Goal: Information Seeking & Learning: Compare options

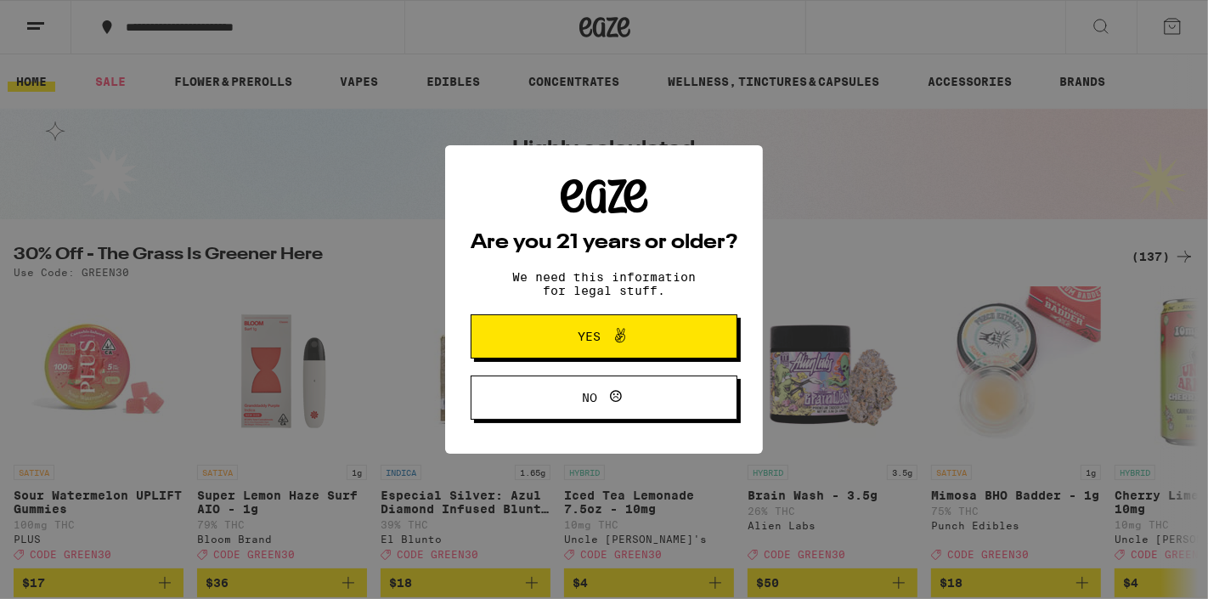
click at [594, 330] on span "Yes" at bounding box center [603, 336] width 129 height 22
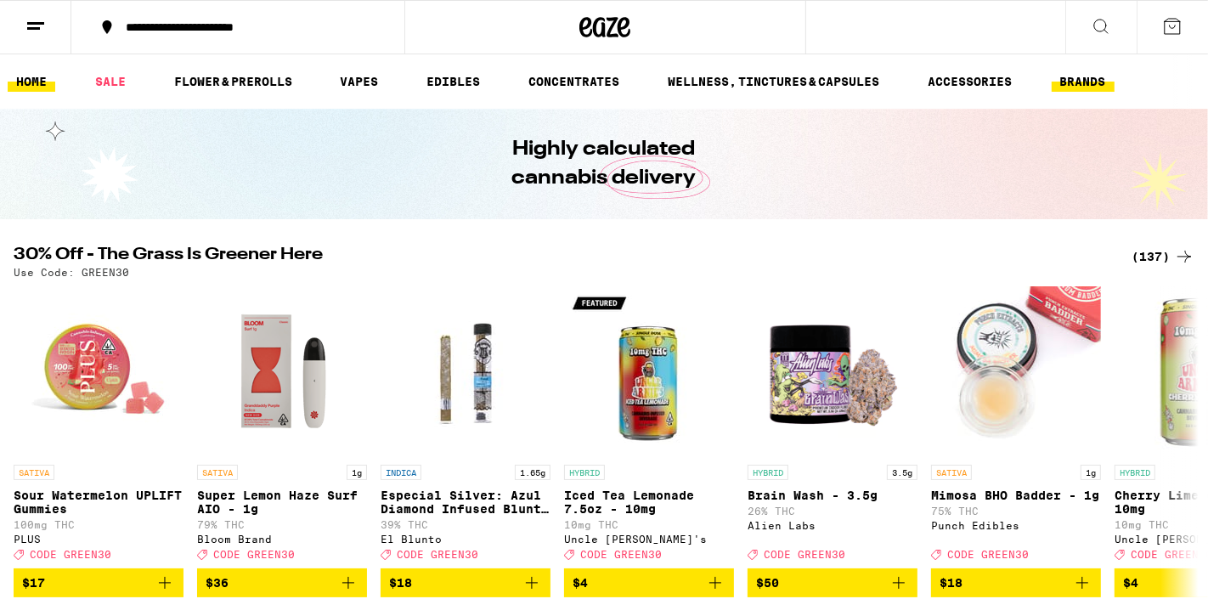
click at [1088, 83] on link "BRANDS" at bounding box center [1082, 81] width 63 height 20
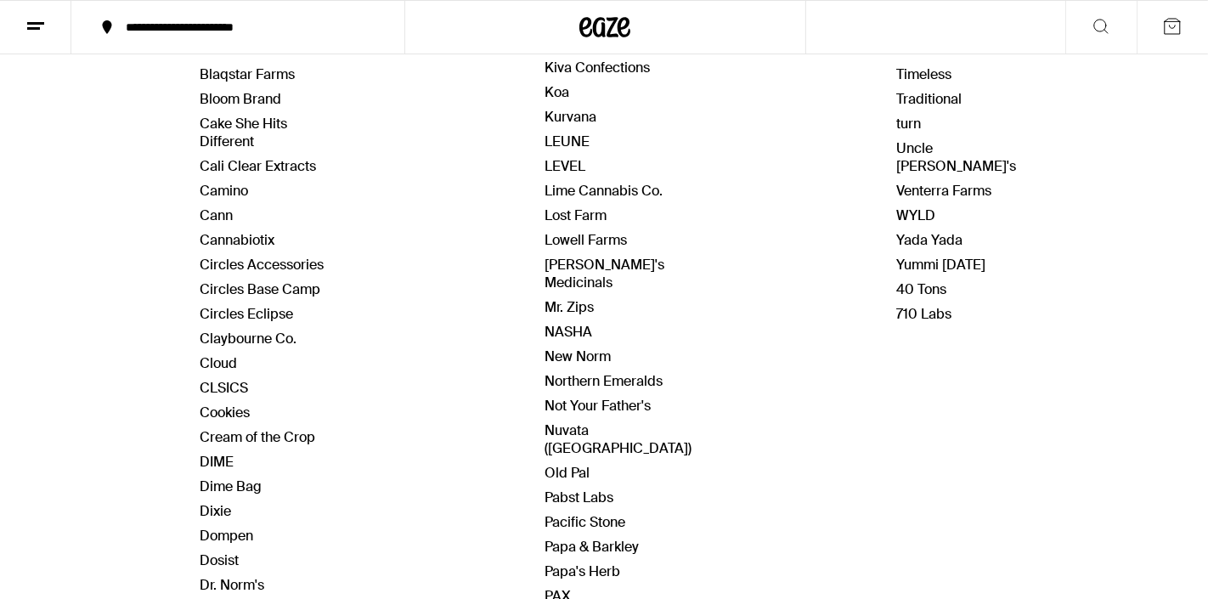
scroll to position [476, 0]
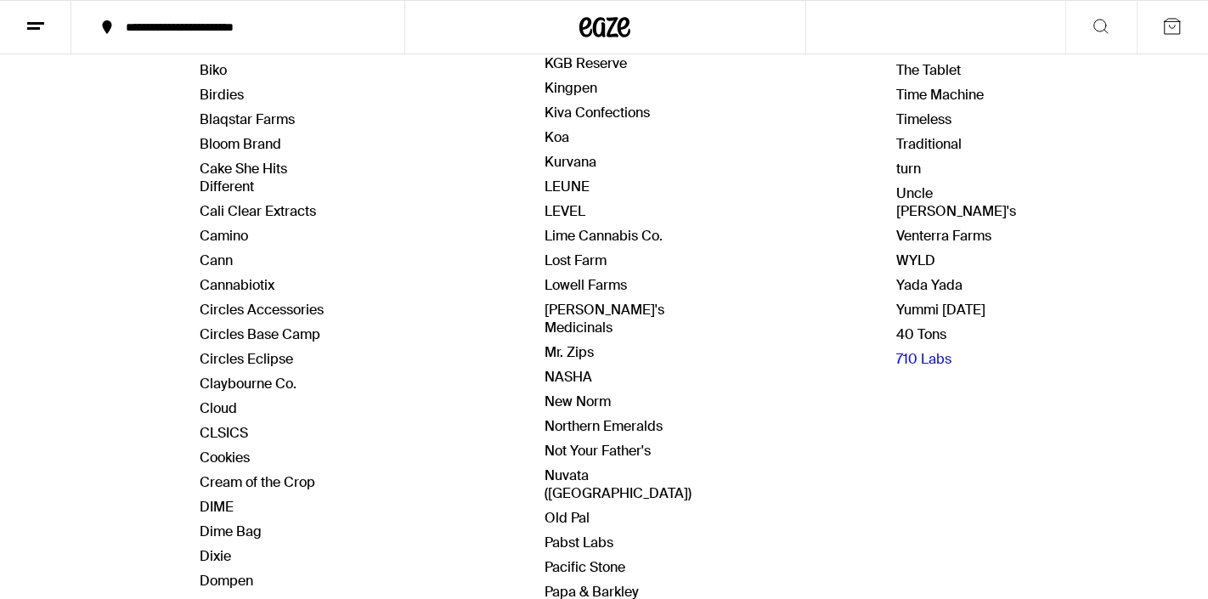
click at [918, 350] on link "710 Labs" at bounding box center [923, 359] width 55 height 18
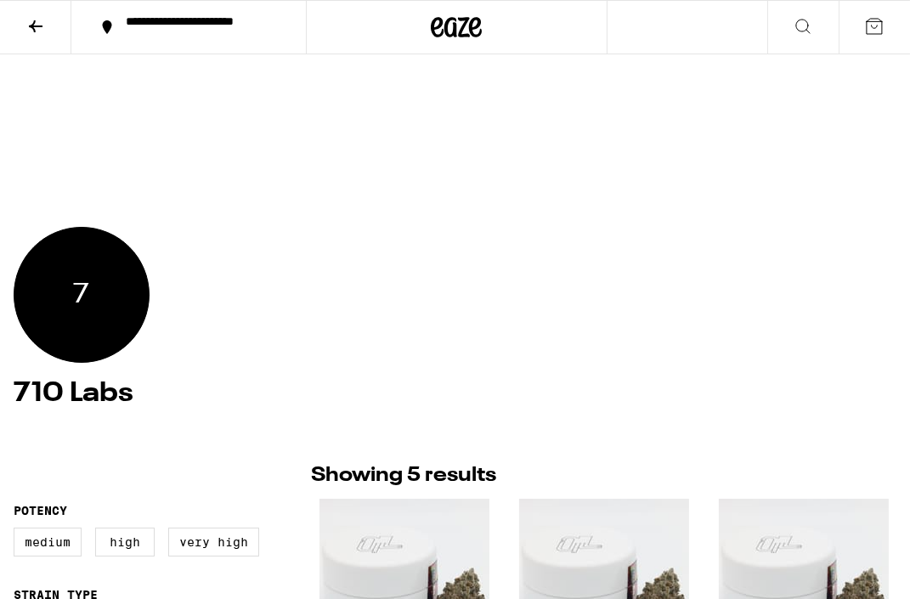
click at [39, 27] on icon at bounding box center [35, 26] width 20 height 20
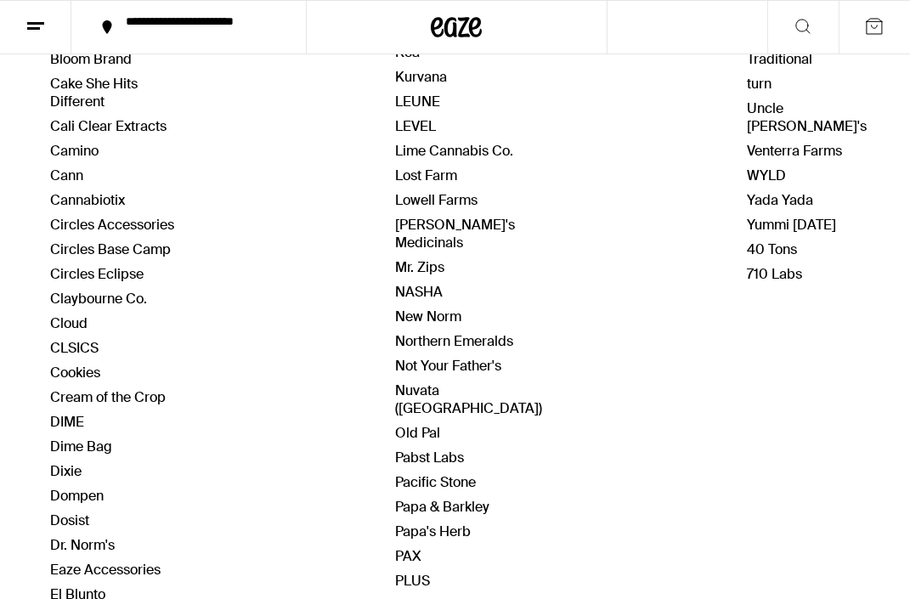
scroll to position [524, 0]
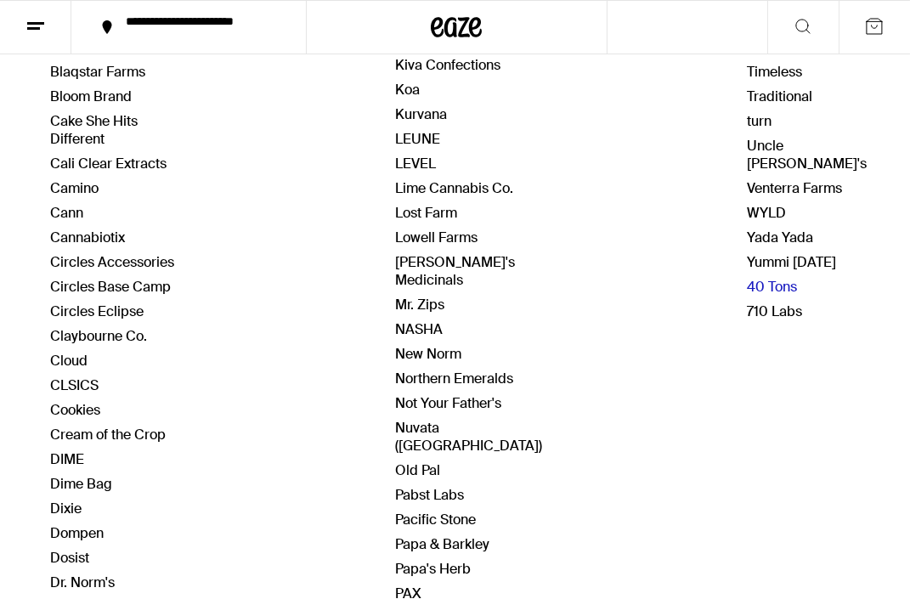
click at [761, 278] on link "40 Tons" at bounding box center [772, 287] width 50 height 18
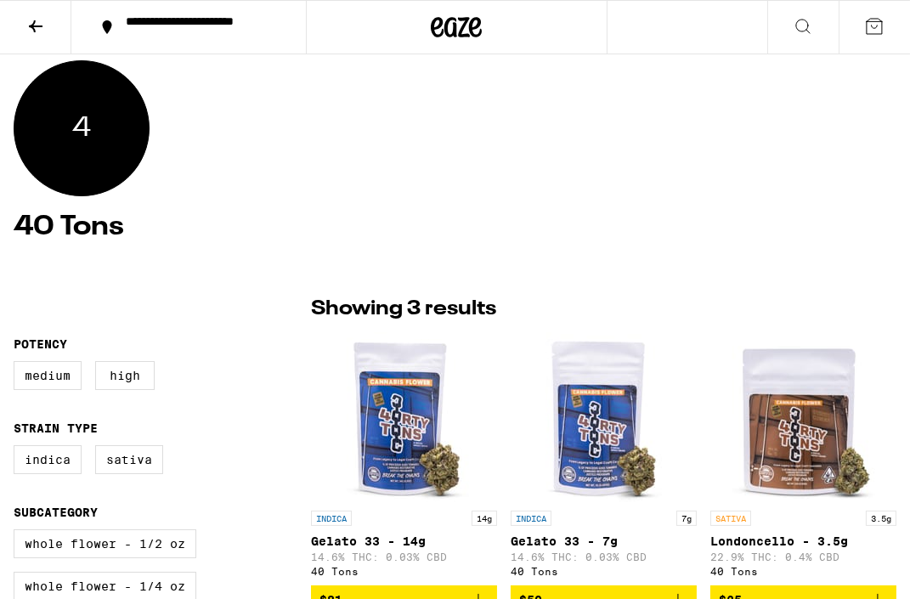
scroll to position [177, 0]
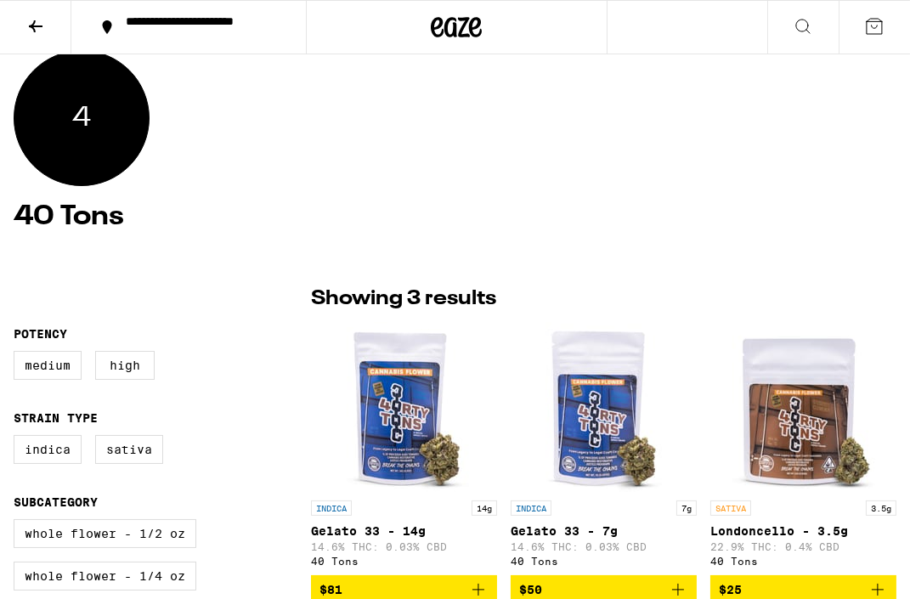
click at [33, 24] on icon at bounding box center [35, 26] width 20 height 20
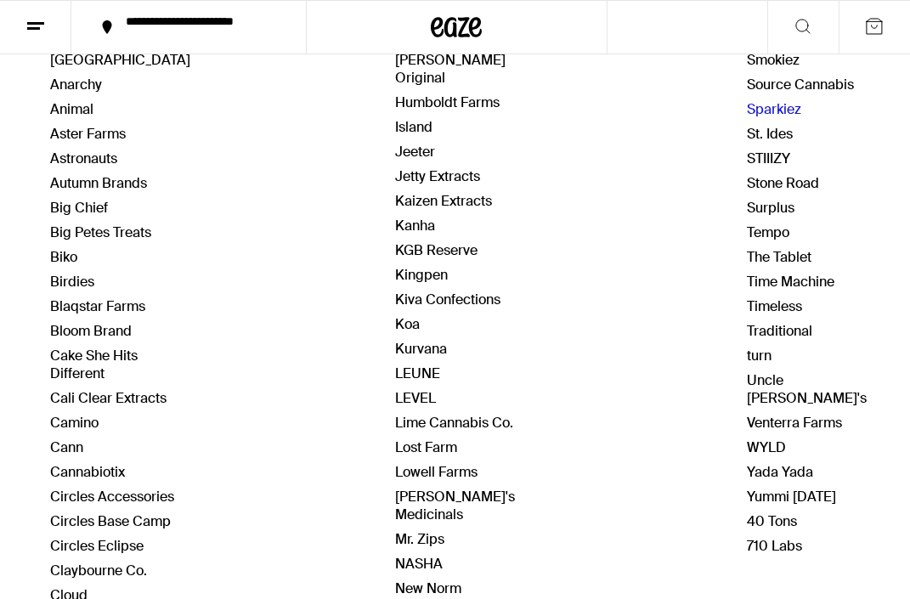
scroll to position [499, 0]
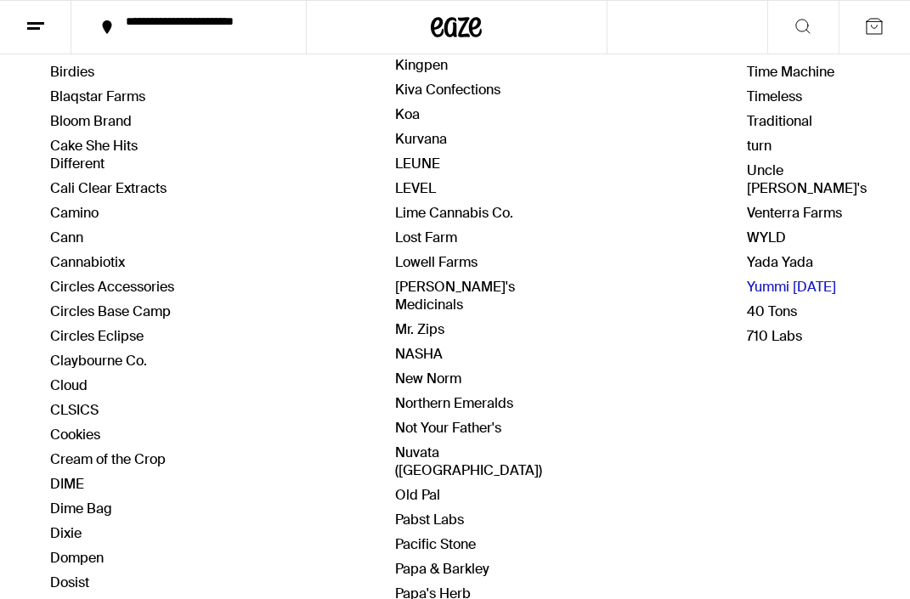
click at [758, 278] on link "Yummi [DATE]" at bounding box center [791, 287] width 89 height 18
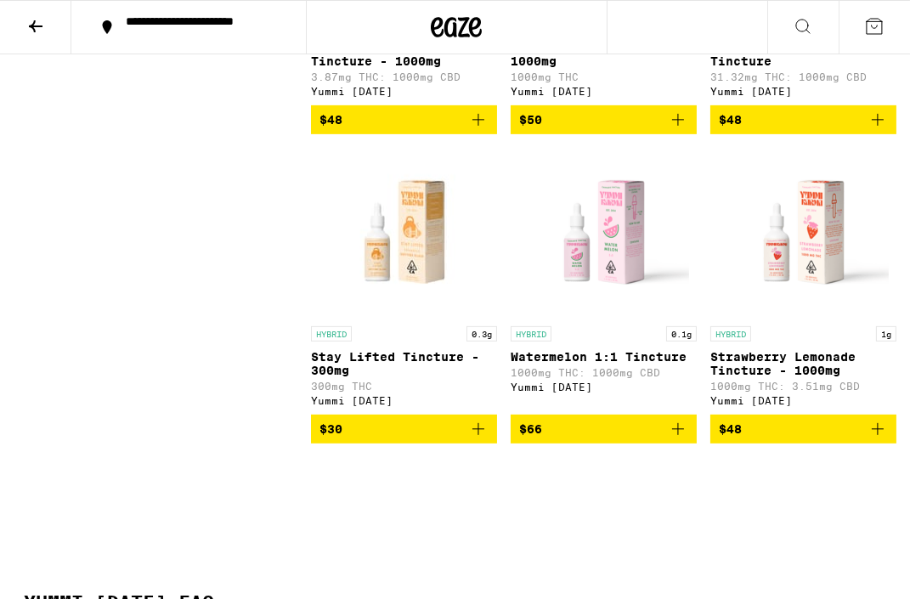
scroll to position [953, 0]
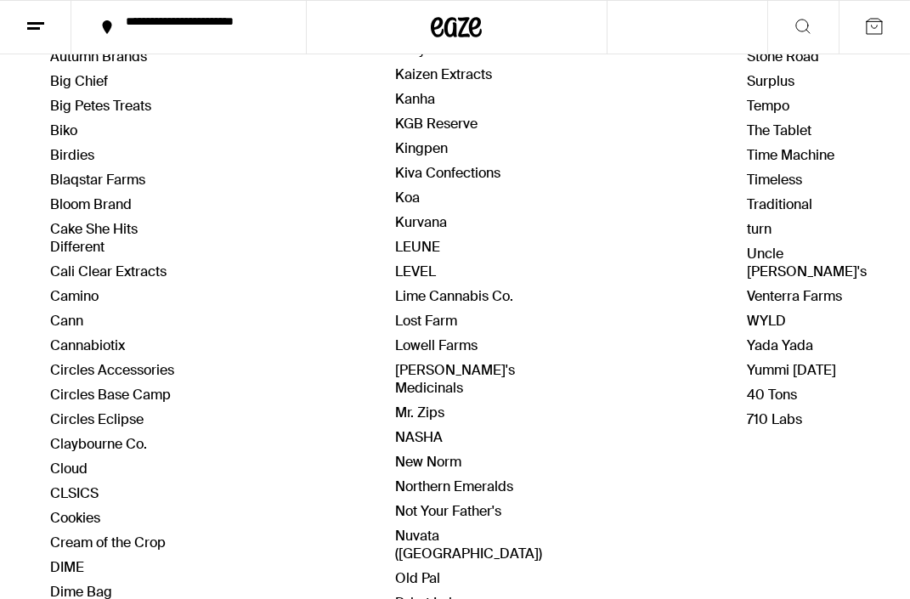
scroll to position [399, 0]
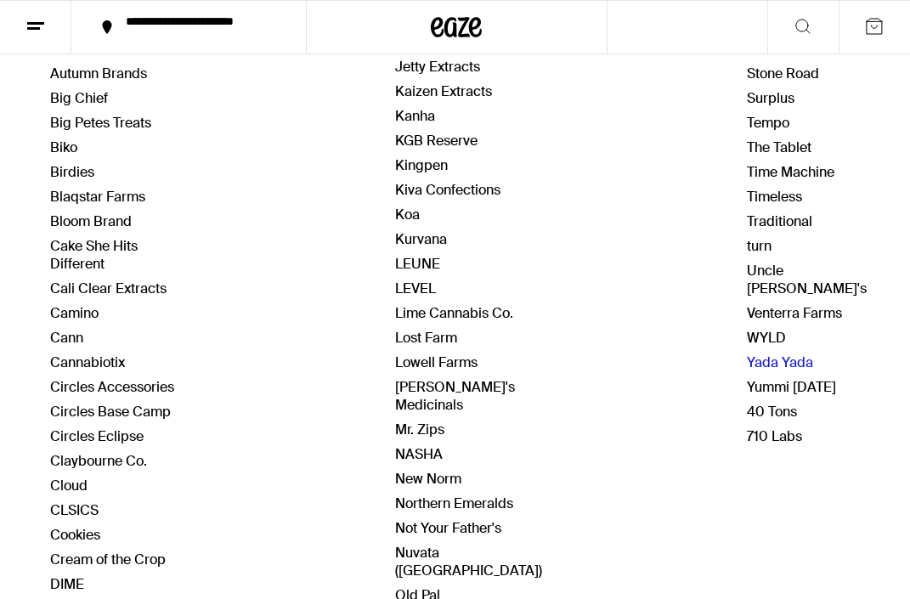
click at [761, 353] on link "Yada Yada" at bounding box center [780, 362] width 66 height 18
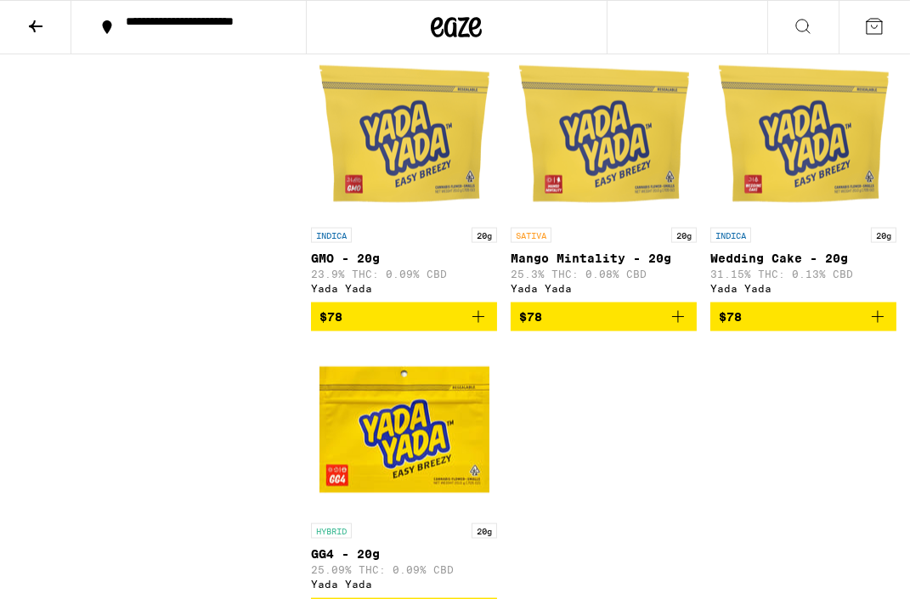
scroll to position [3291, 0]
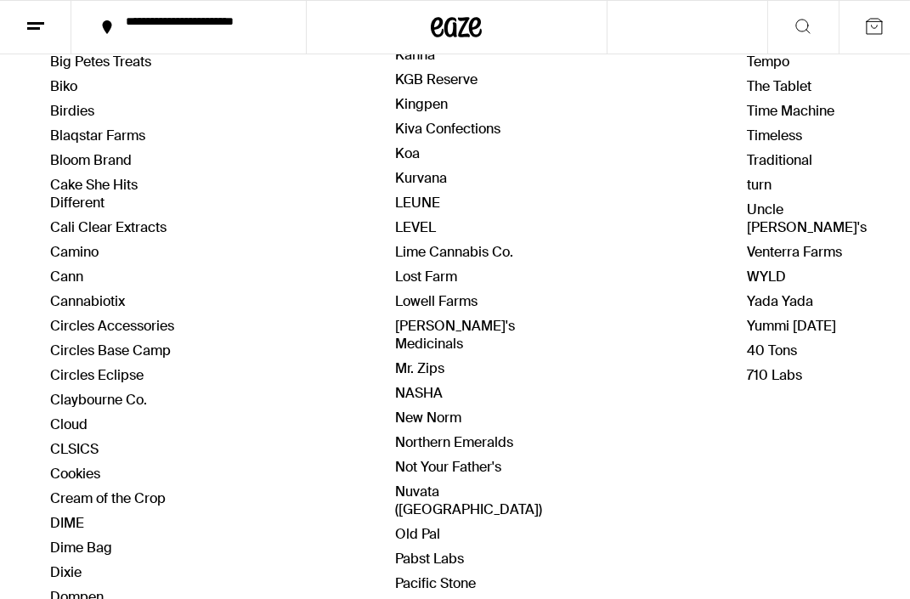
scroll to position [459, 0]
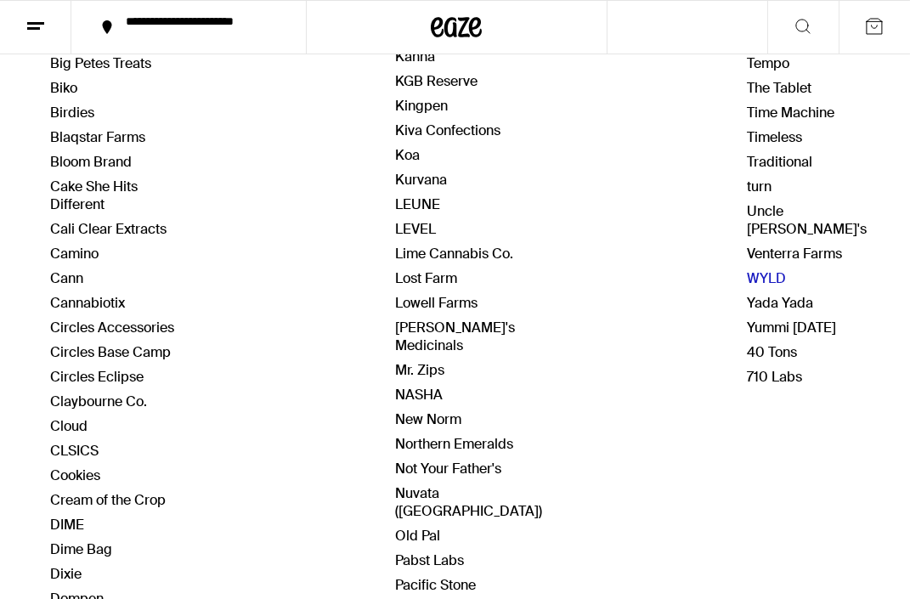
click at [761, 269] on link "WYLD" at bounding box center [766, 278] width 39 height 18
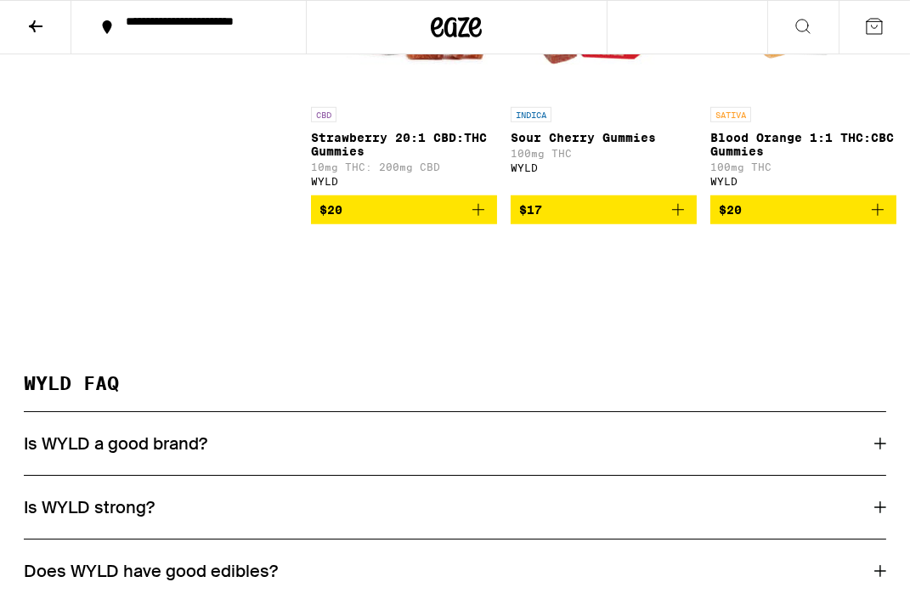
scroll to position [1858, 0]
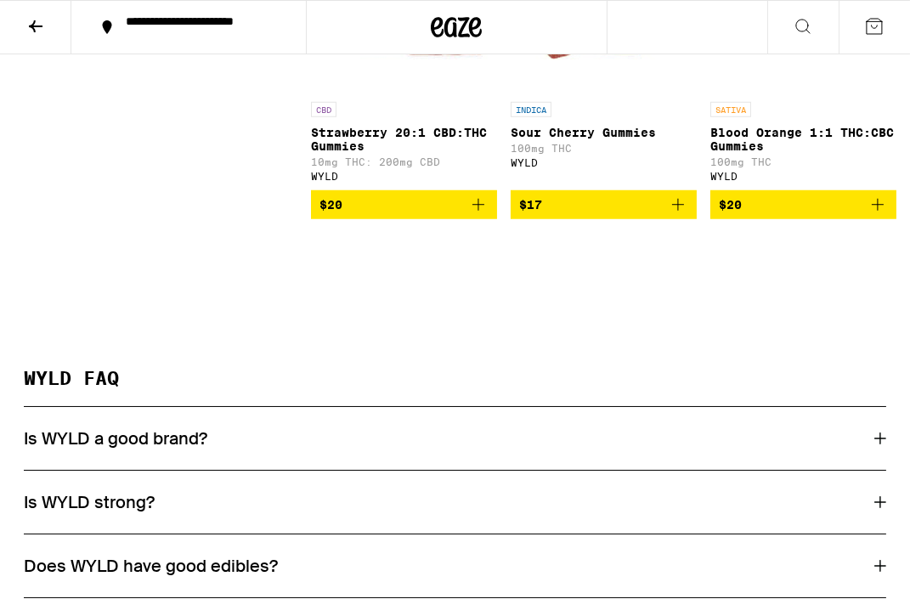
click at [29, 19] on icon at bounding box center [35, 26] width 20 height 20
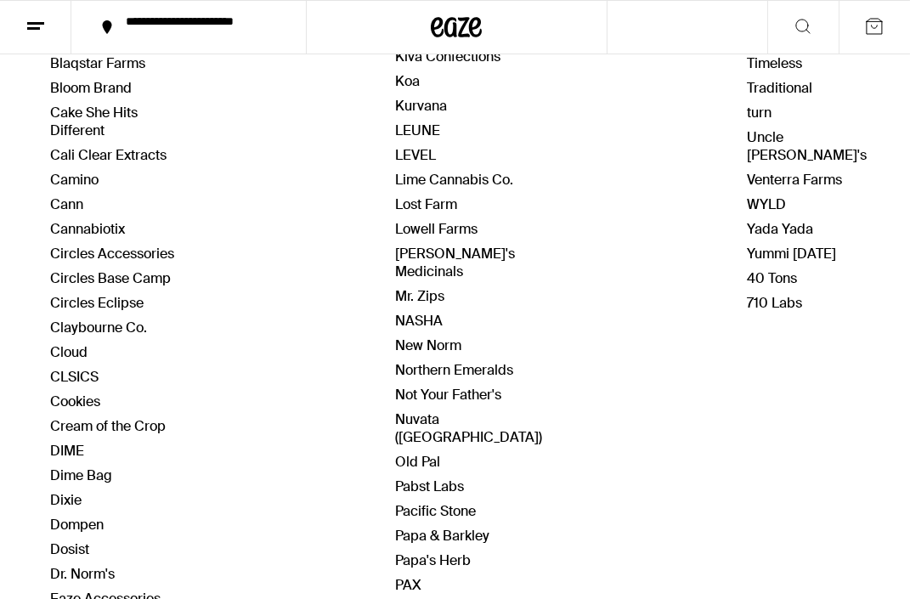
scroll to position [572, 0]
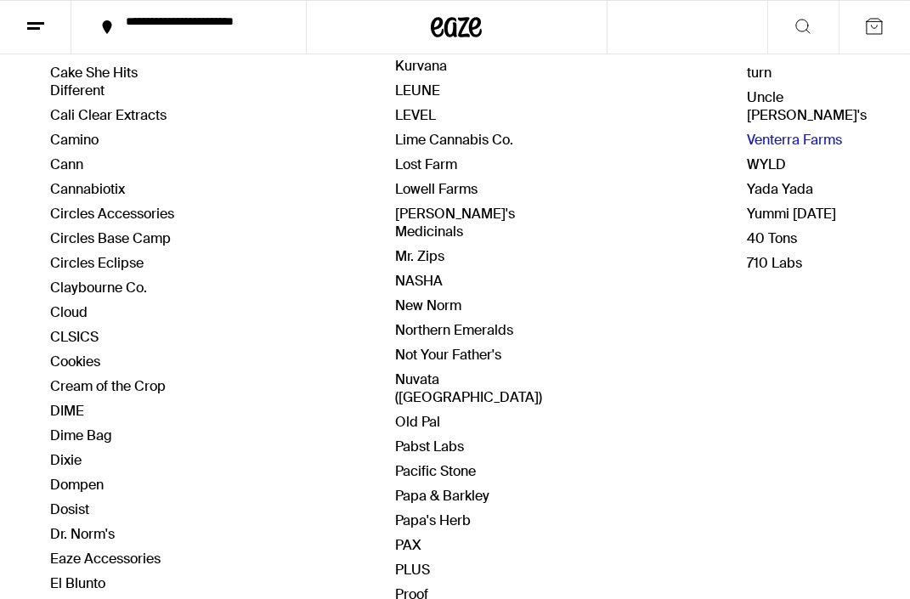
click at [751, 131] on link "Venterra Farms" at bounding box center [794, 140] width 95 height 18
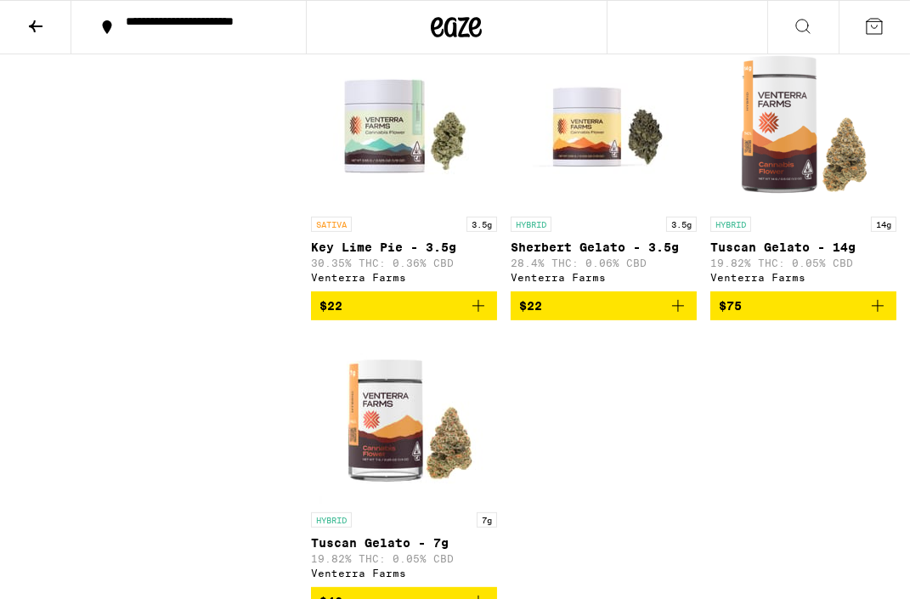
scroll to position [769, 0]
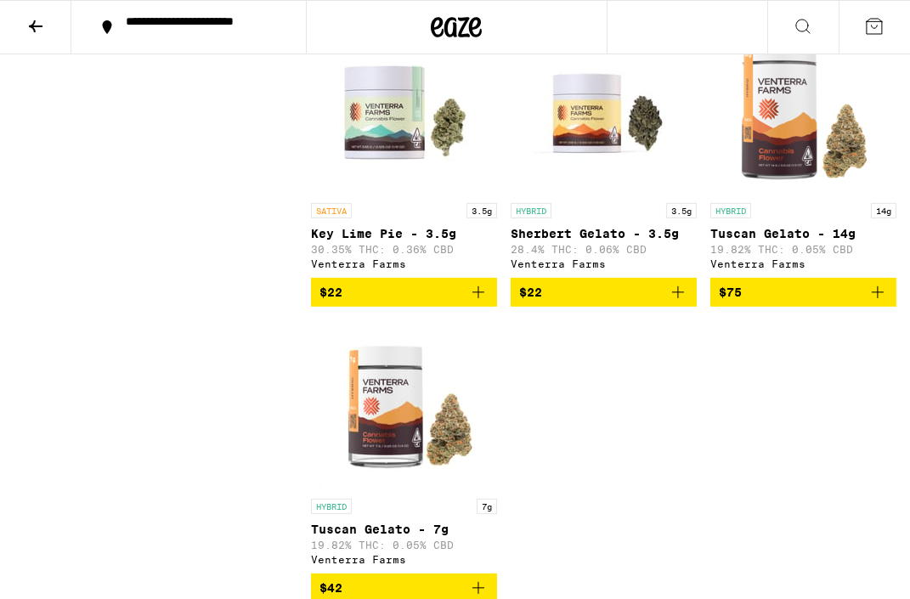
click at [40, 25] on icon at bounding box center [36, 26] width 14 height 12
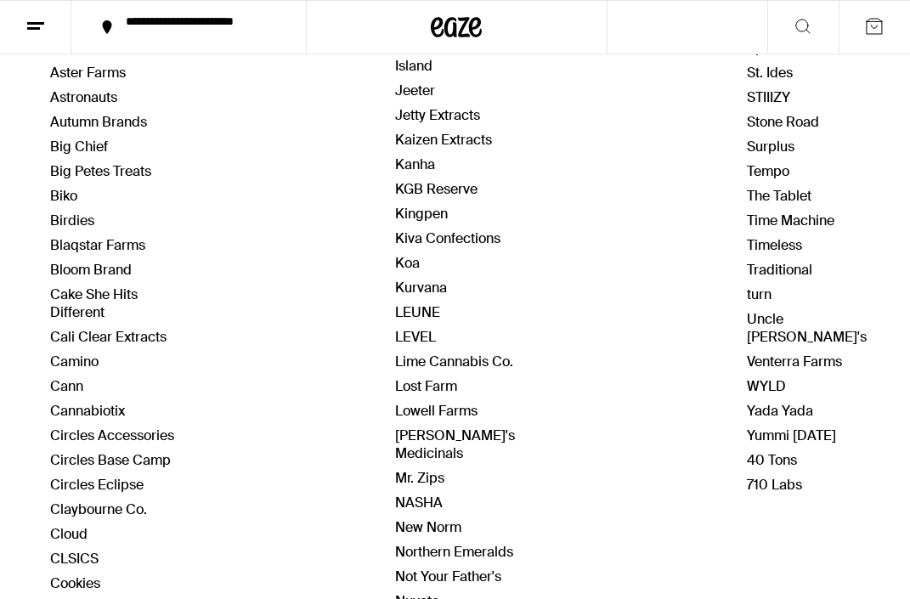
scroll to position [307, 0]
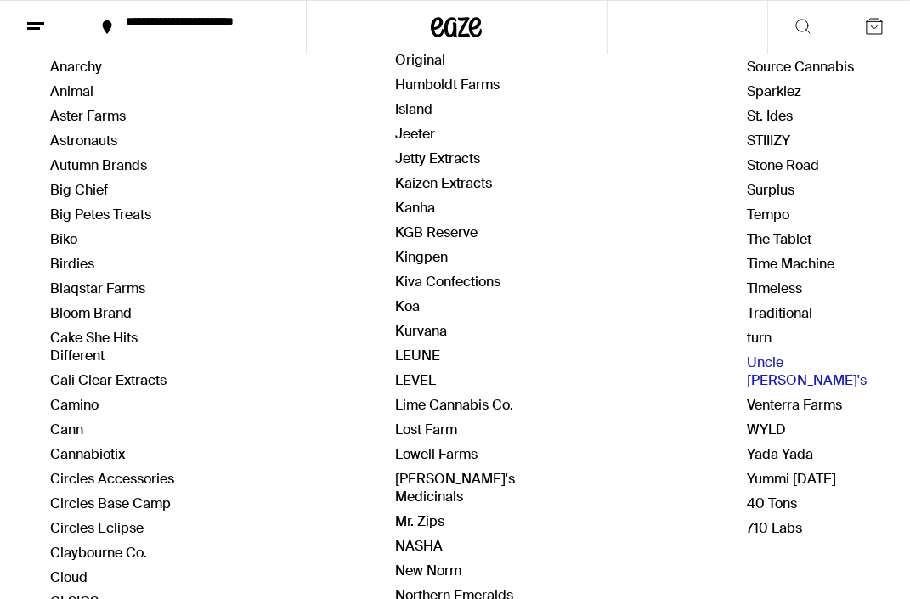
click at [747, 353] on link "Uncle [PERSON_NAME]'s" at bounding box center [807, 371] width 120 height 36
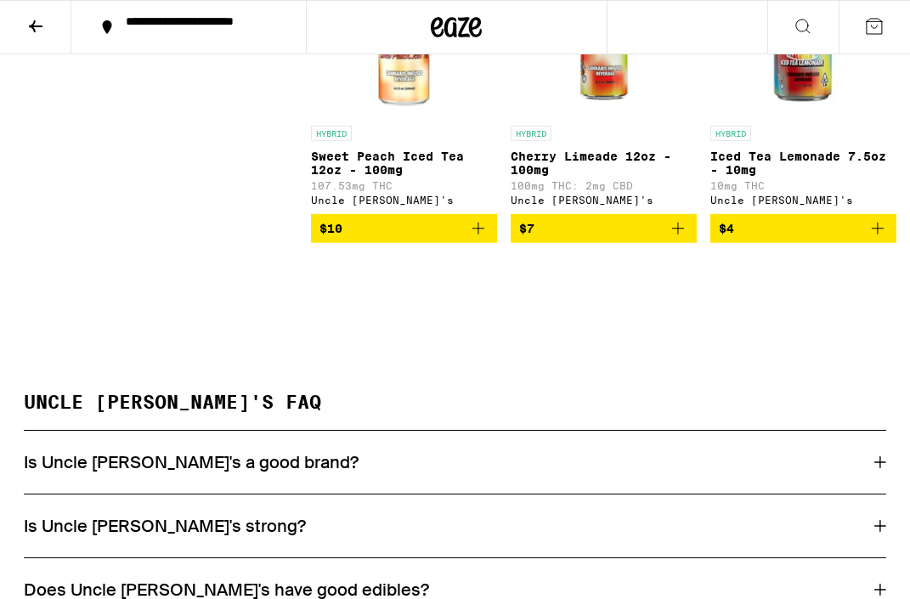
scroll to position [1828, 0]
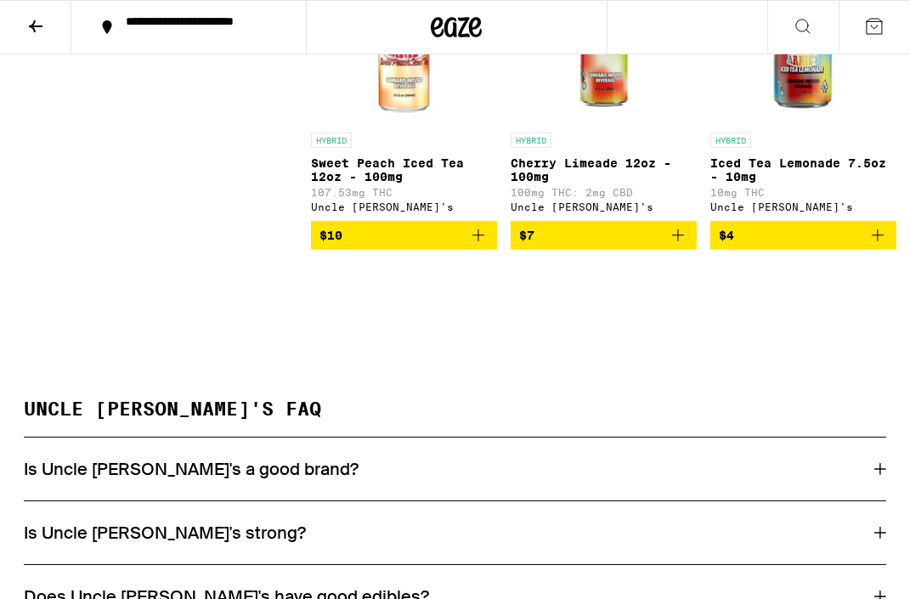
click at [31, 16] on icon at bounding box center [35, 26] width 20 height 20
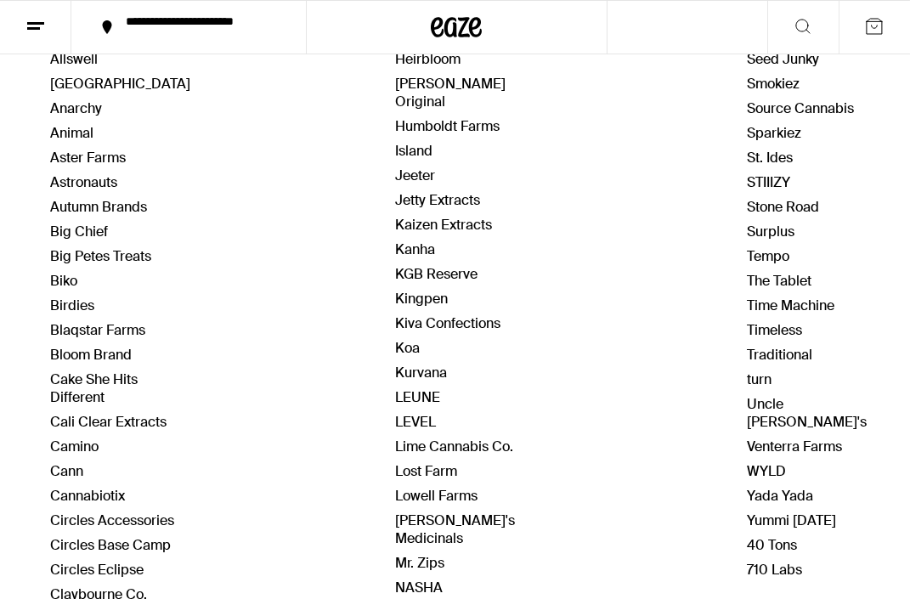
scroll to position [353, 0]
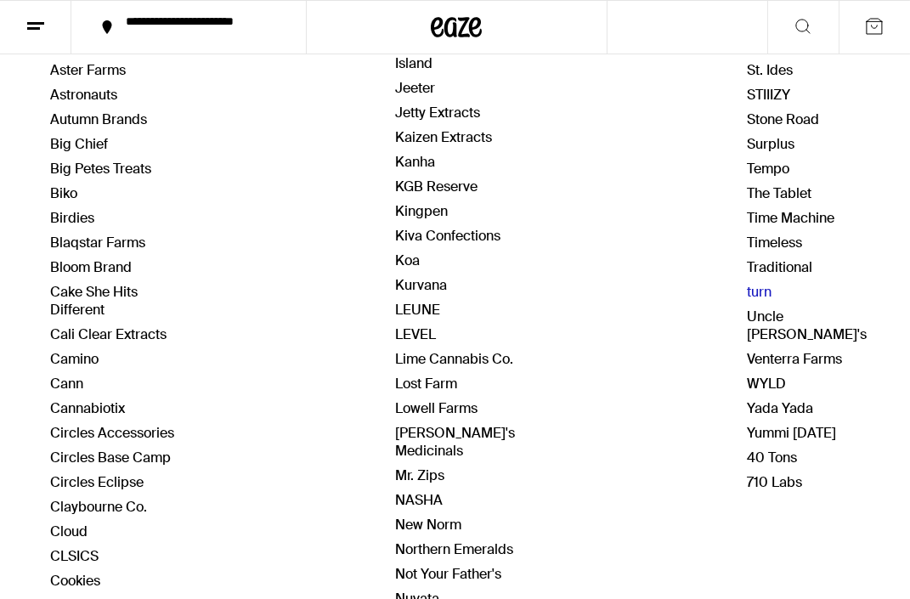
click at [747, 285] on link "turn" at bounding box center [759, 292] width 25 height 18
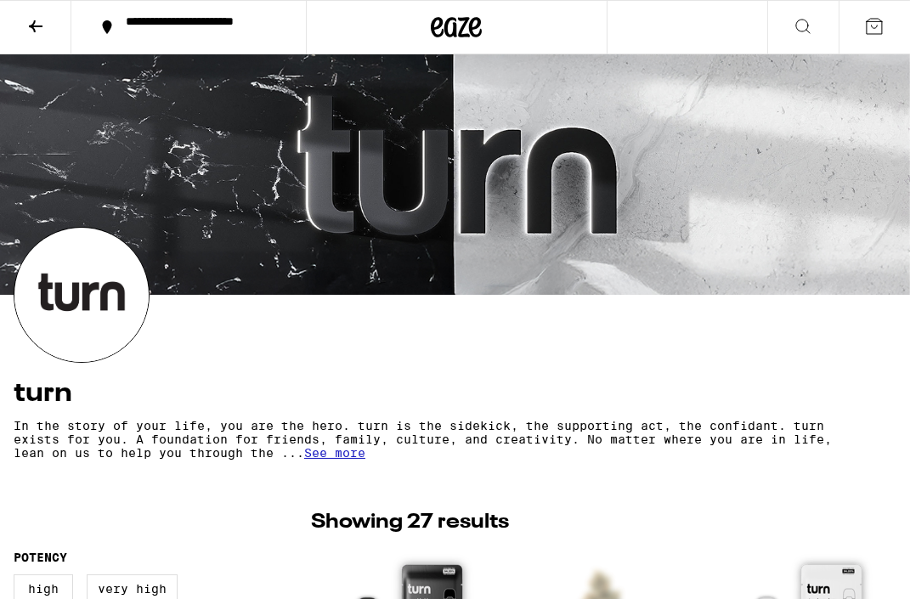
click at [34, 26] on icon at bounding box center [35, 26] width 20 height 20
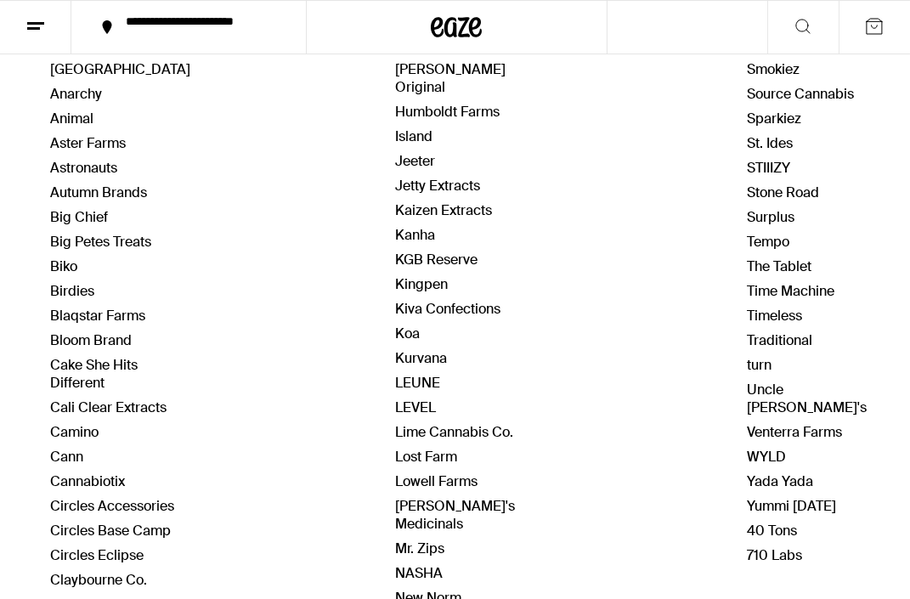
scroll to position [290, 0]
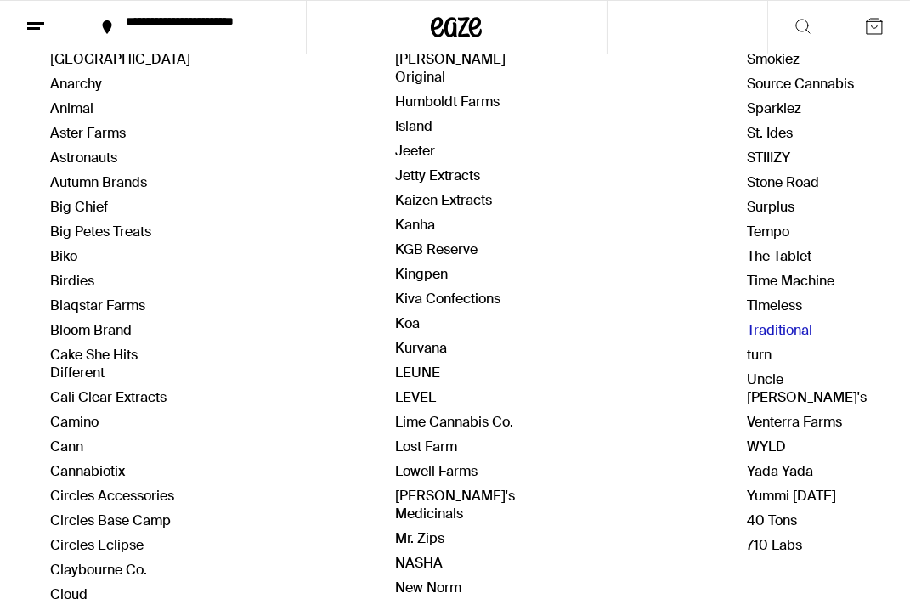
click at [771, 323] on link "Traditional" at bounding box center [779, 330] width 65 height 18
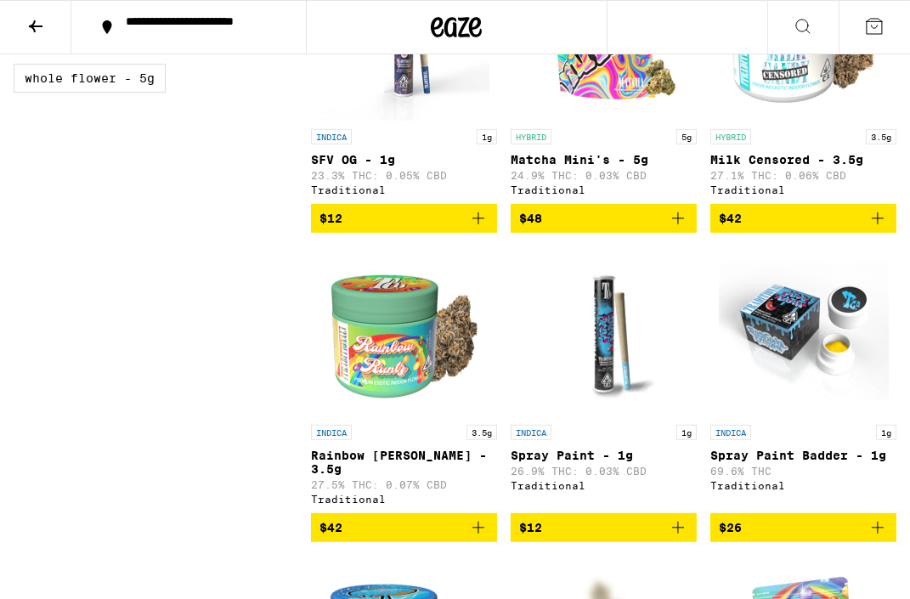
scroll to position [856, 0]
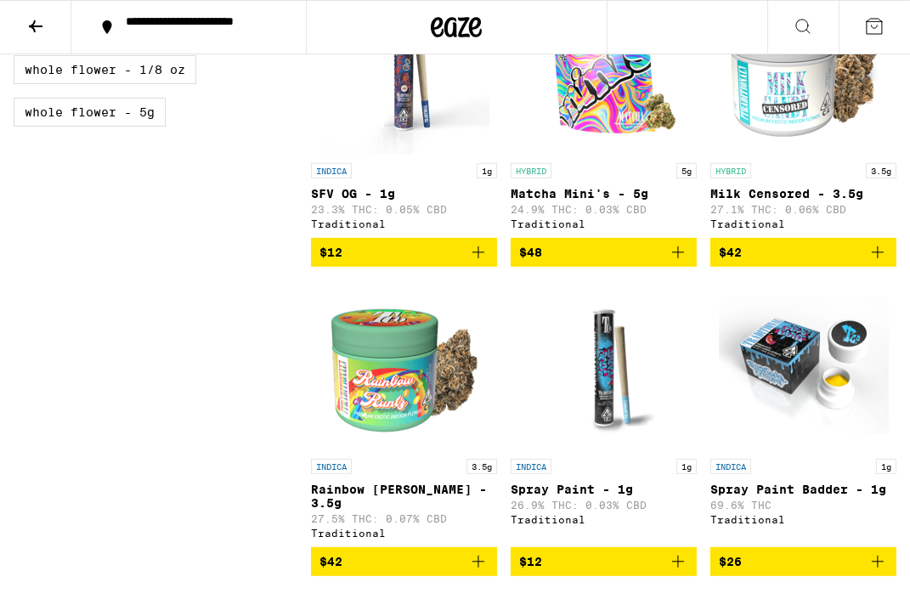
click at [34, 22] on icon at bounding box center [36, 26] width 14 height 12
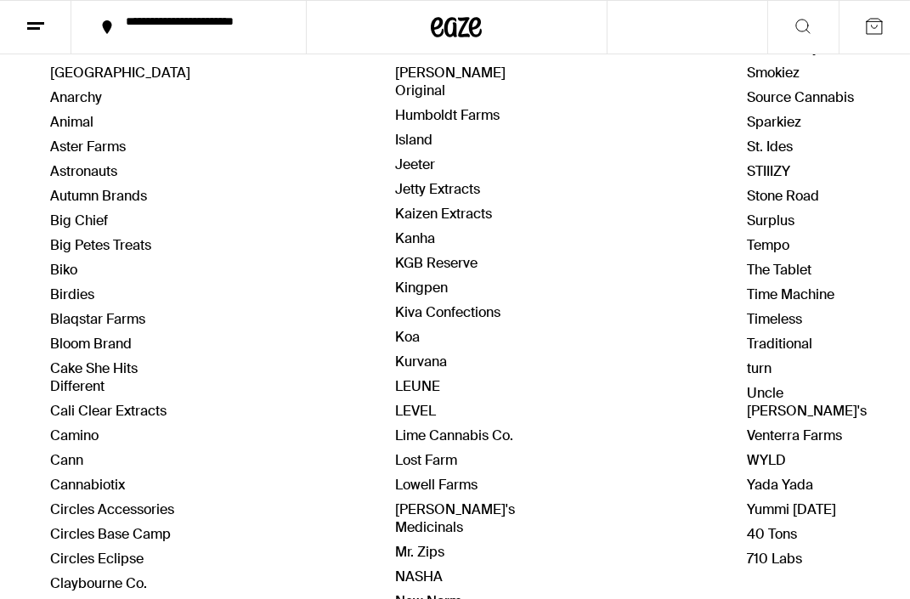
scroll to position [283, 0]
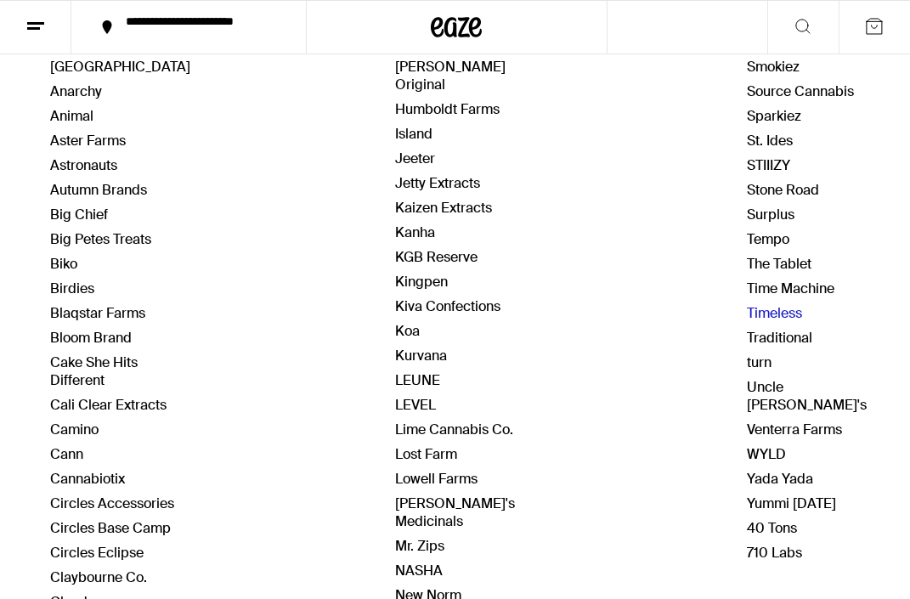
click at [763, 304] on link "Timeless" at bounding box center [774, 313] width 55 height 18
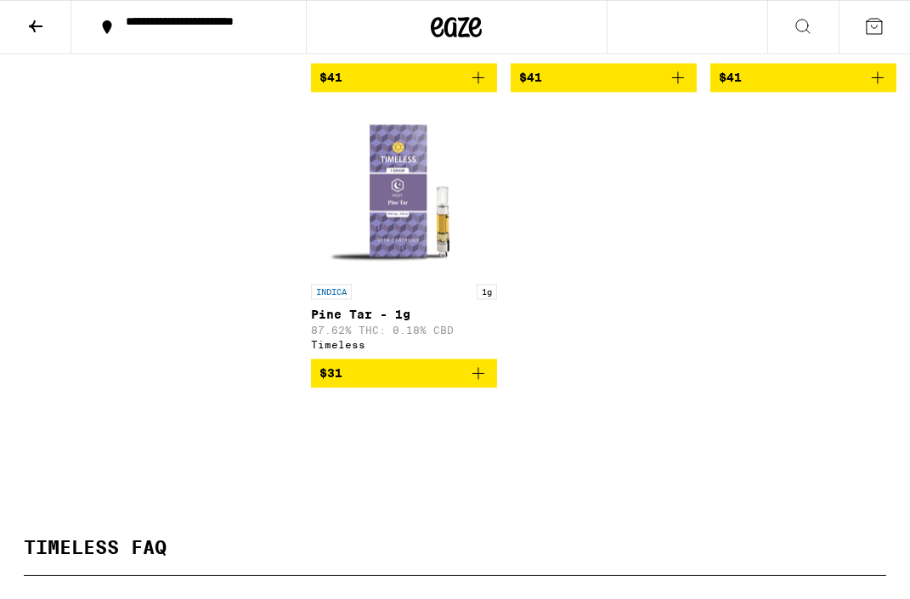
scroll to position [4106, 0]
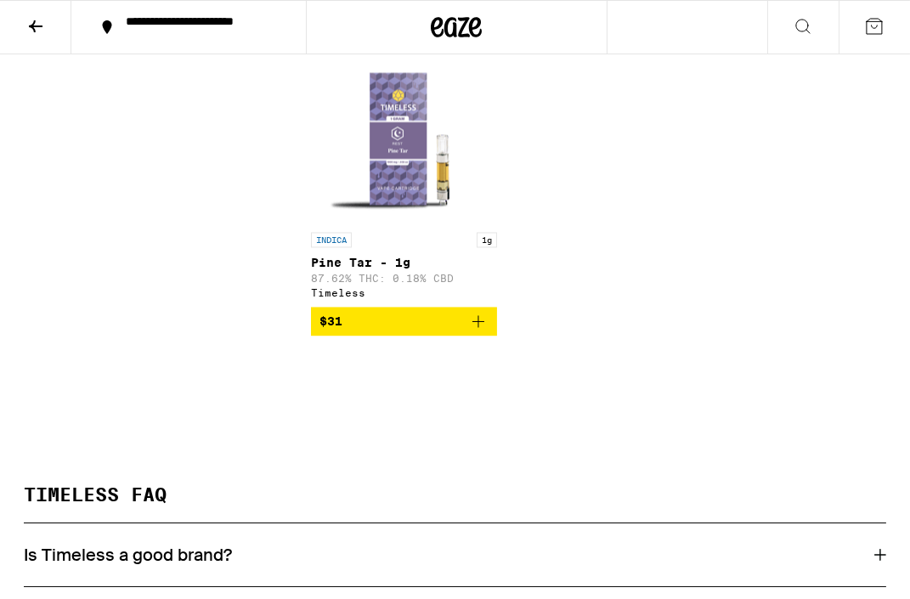
click at [32, 21] on icon at bounding box center [35, 26] width 20 height 20
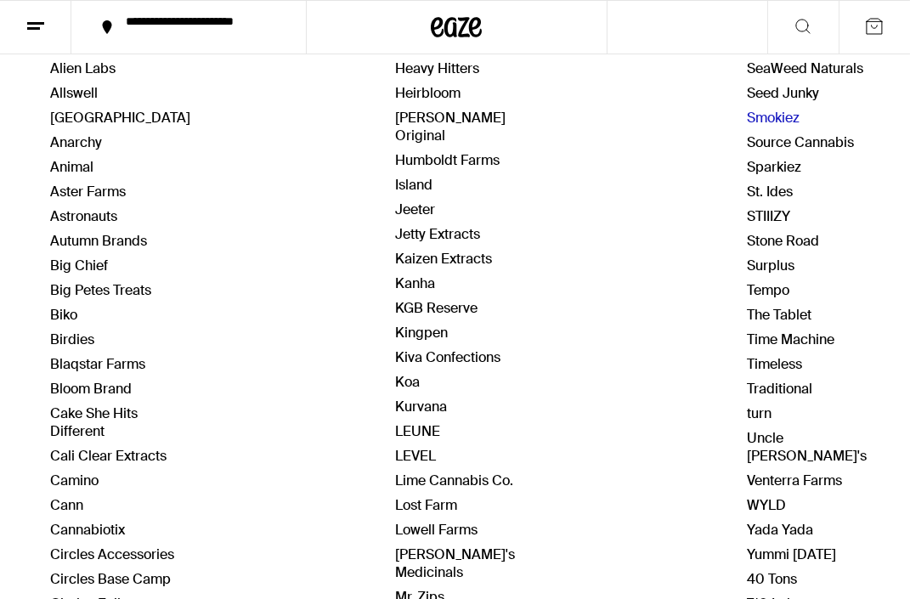
scroll to position [273, 0]
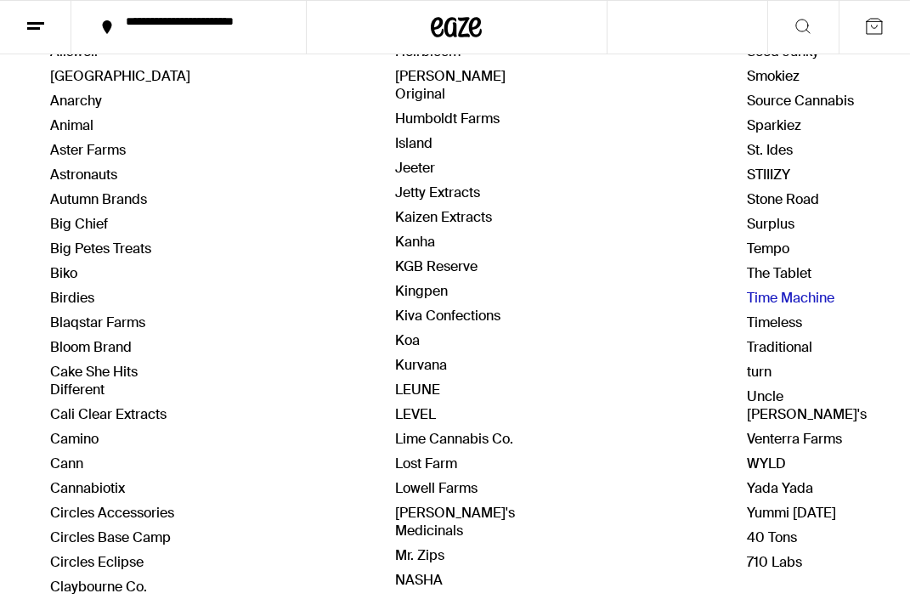
click at [761, 292] on link "Time Machine" at bounding box center [790, 298] width 87 height 18
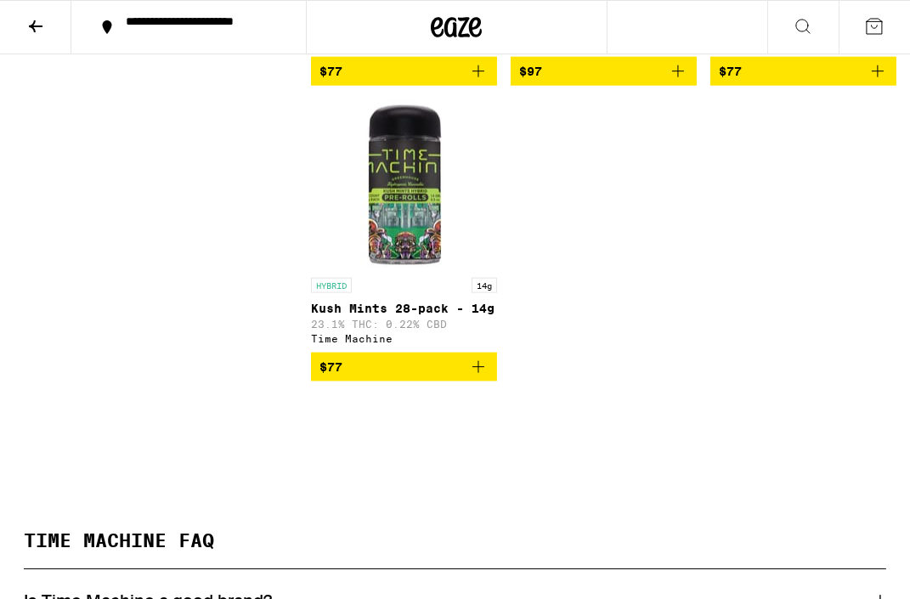
scroll to position [2570, 0]
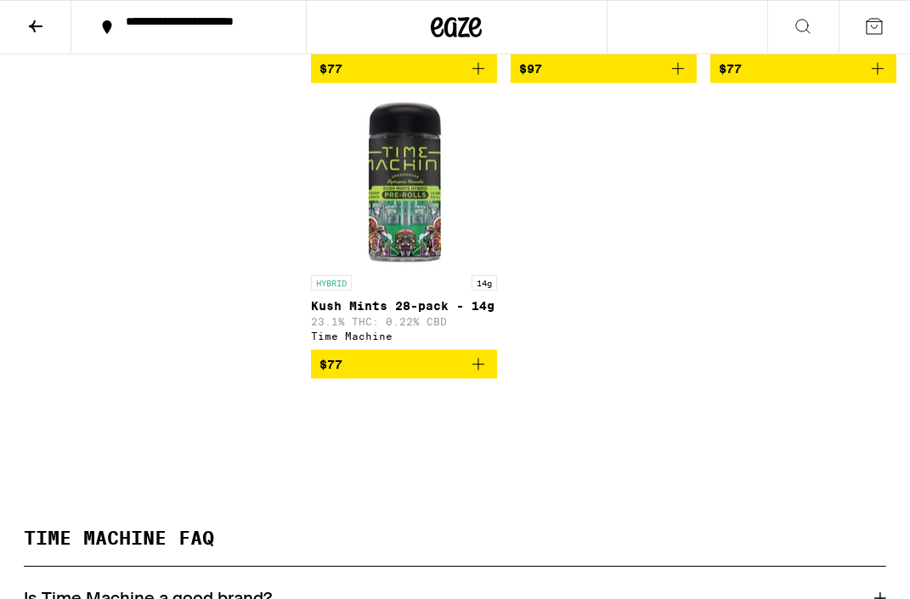
click at [31, 22] on icon at bounding box center [35, 26] width 20 height 20
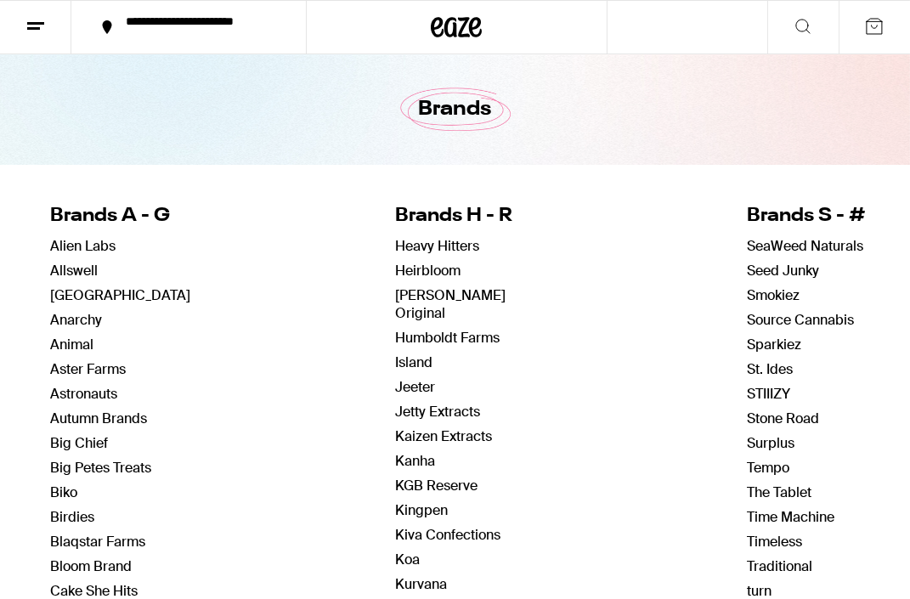
scroll to position [60, 0]
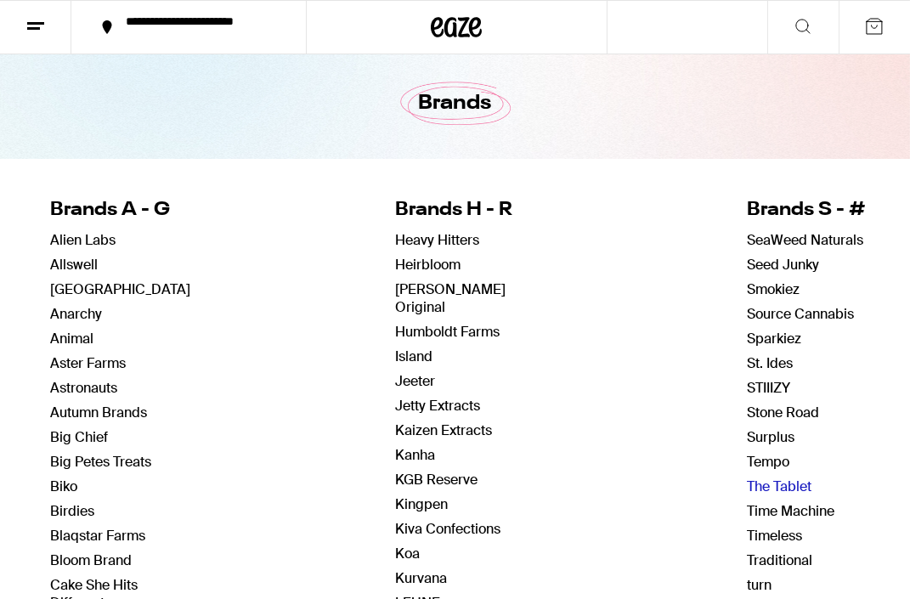
click at [771, 482] on link "The Tablet" at bounding box center [779, 486] width 65 height 18
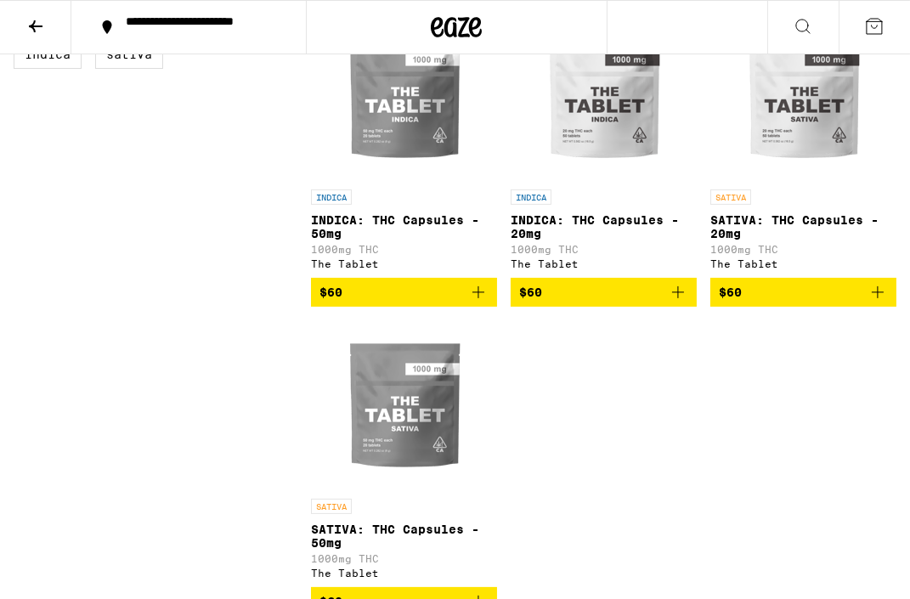
scroll to position [490, 0]
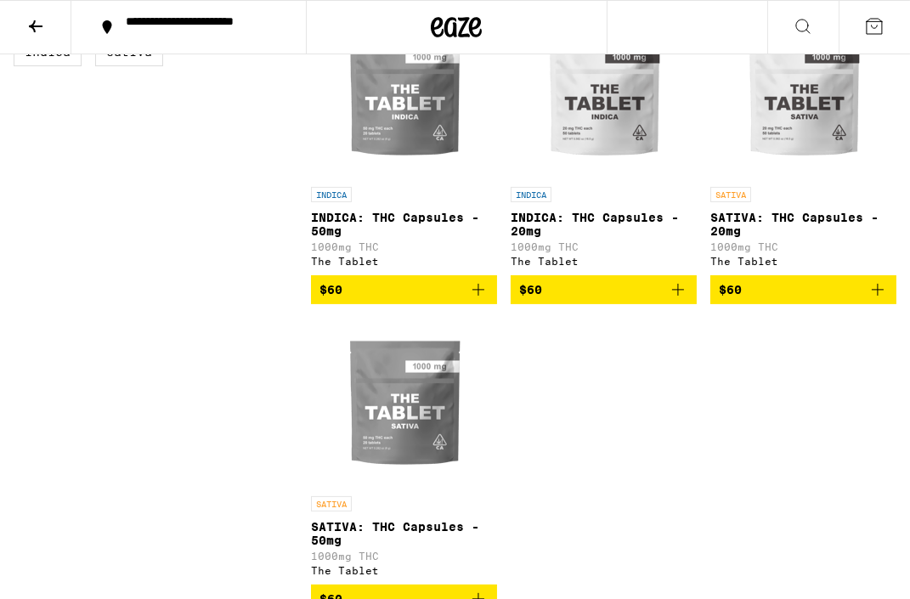
click at [30, 20] on icon at bounding box center [35, 26] width 20 height 20
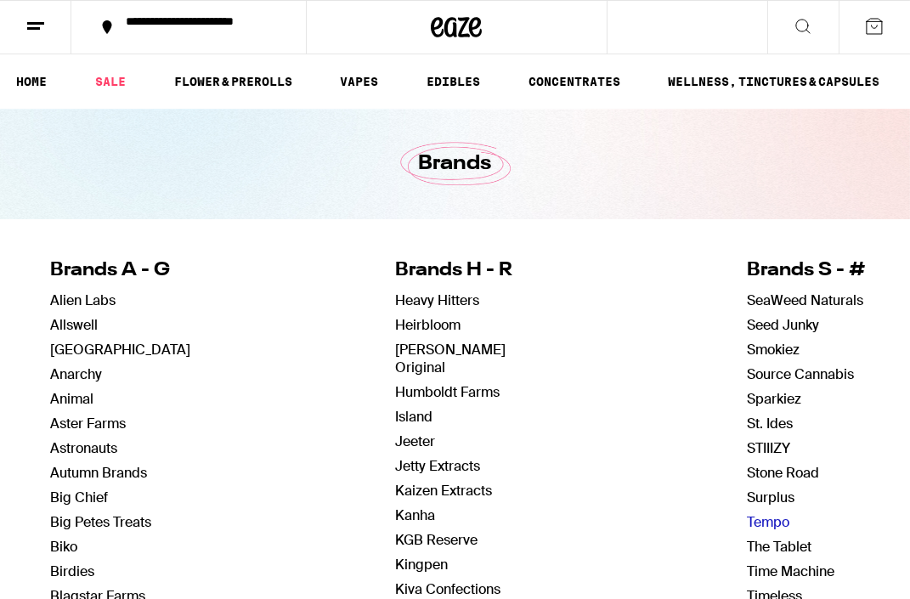
click at [763, 520] on link "Tempo" at bounding box center [768, 522] width 42 height 18
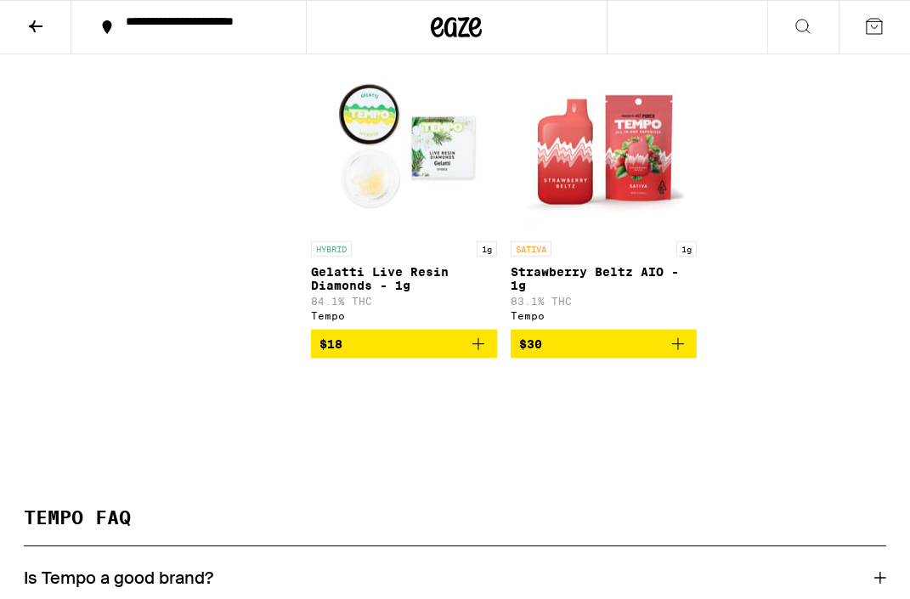
scroll to position [2019, 0]
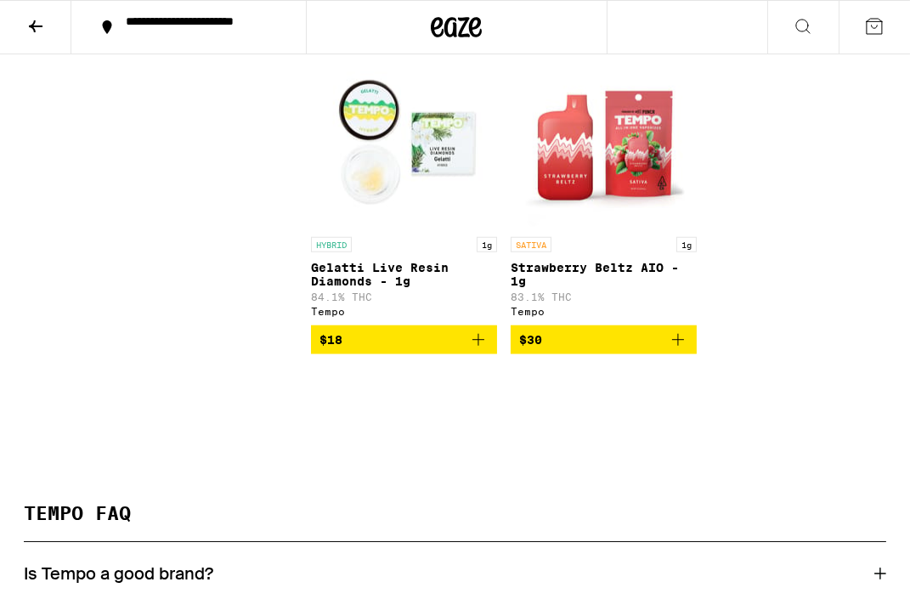
click at [34, 28] on icon at bounding box center [36, 26] width 14 height 12
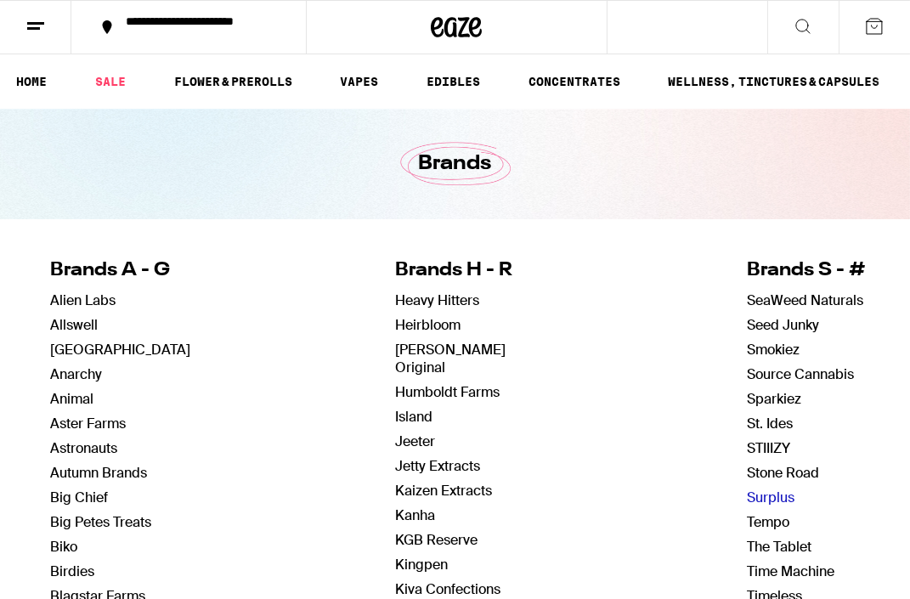
click at [756, 492] on link "Surplus" at bounding box center [771, 497] width 48 height 18
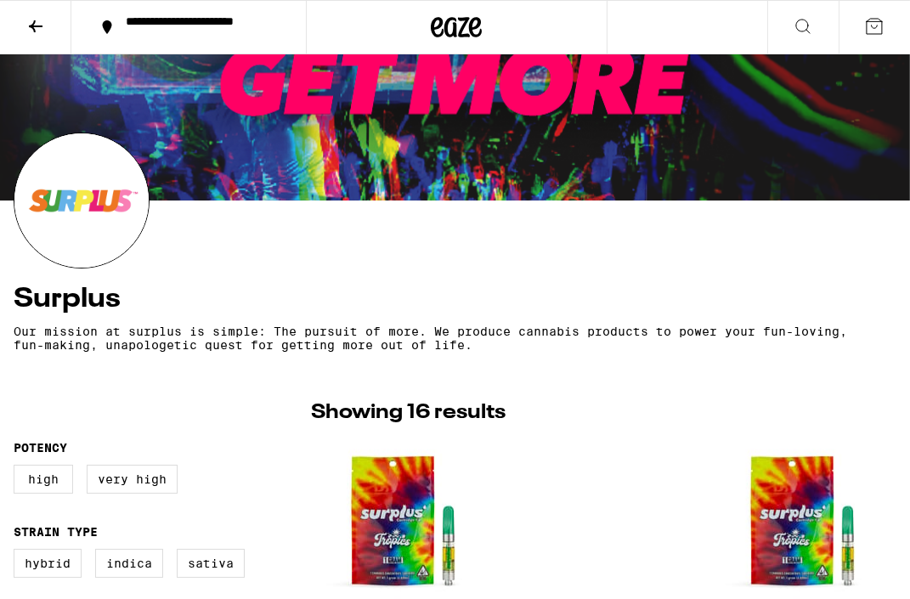
scroll to position [98, 0]
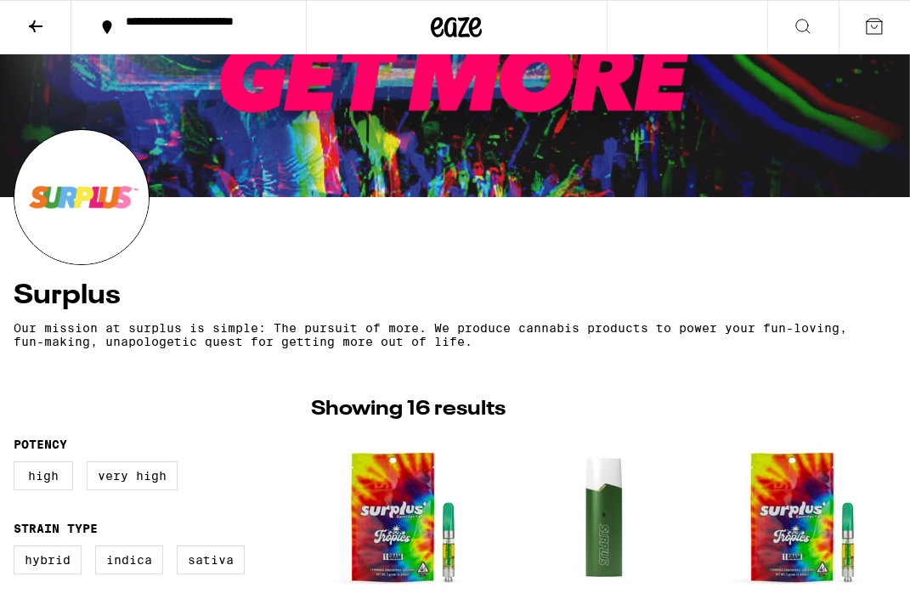
click at [39, 25] on icon at bounding box center [36, 26] width 14 height 12
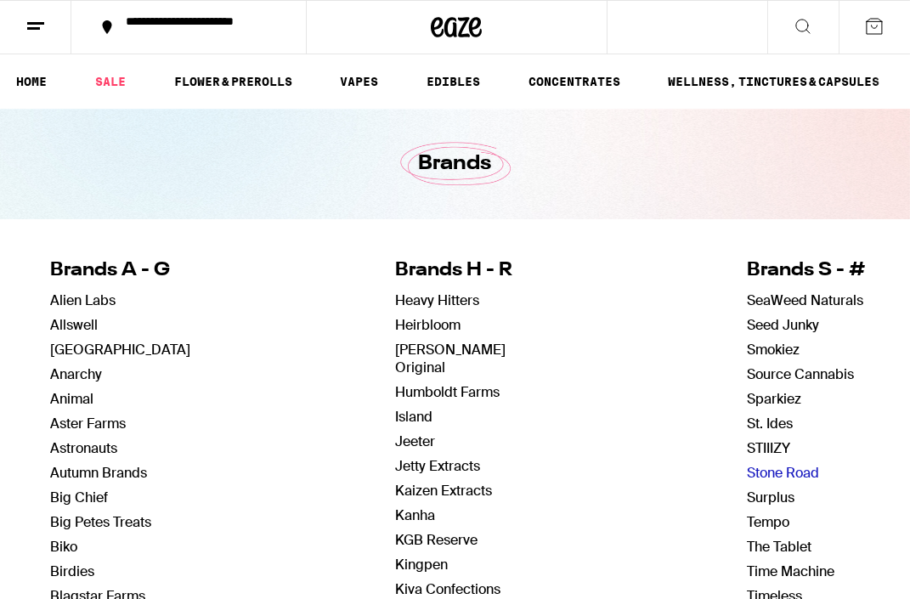
click at [766, 472] on link "Stone Road" at bounding box center [783, 473] width 72 height 18
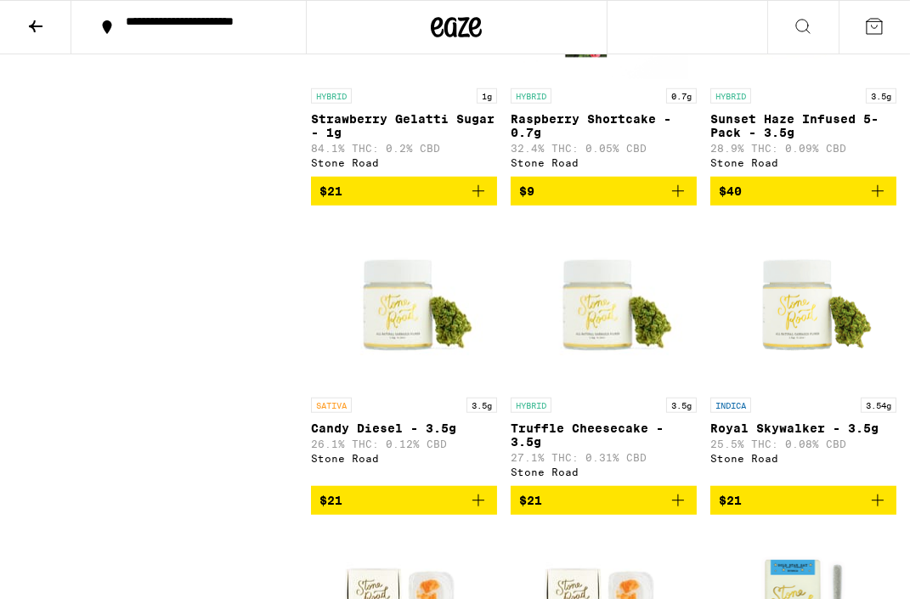
scroll to position [1894, 0]
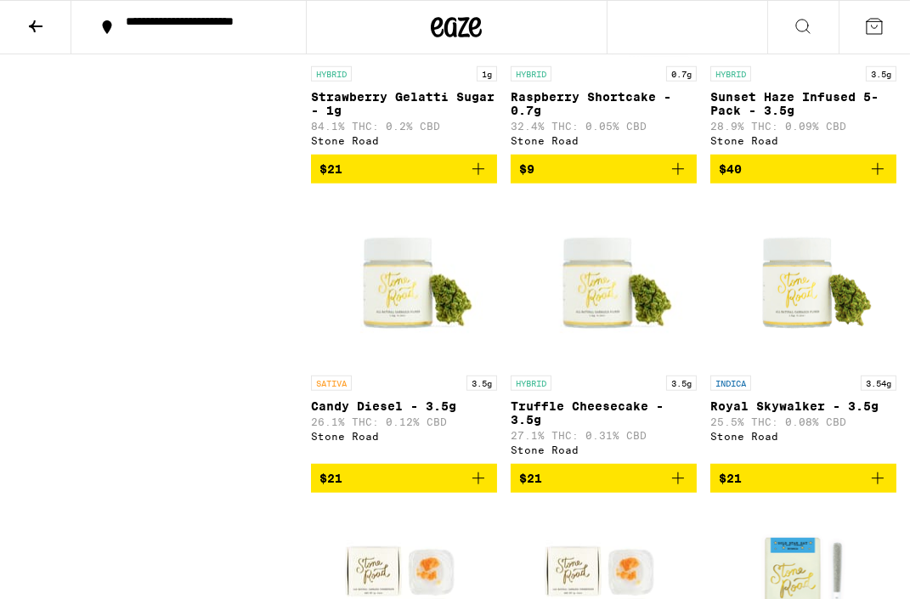
click at [41, 19] on icon at bounding box center [35, 26] width 20 height 20
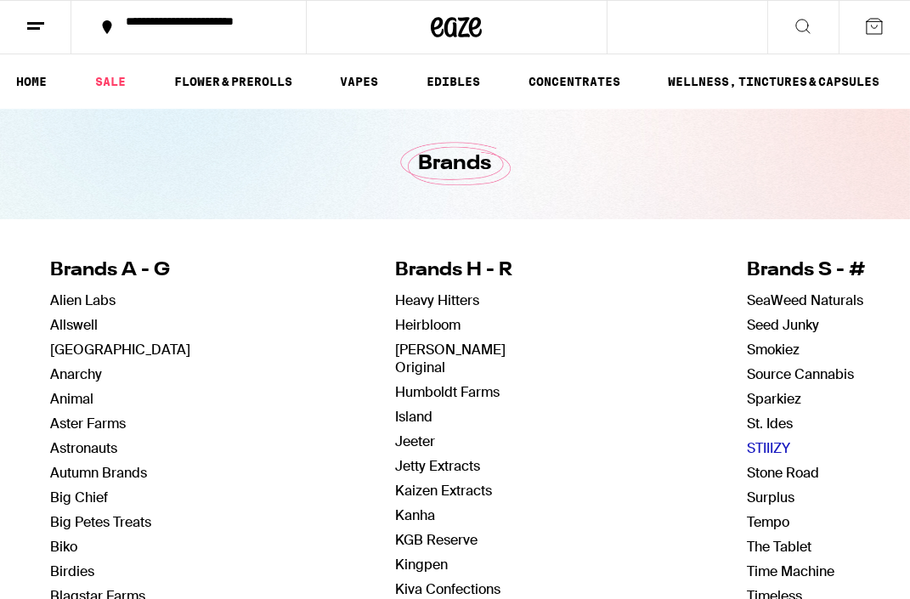
click at [752, 448] on link "STIIIZY" at bounding box center [768, 448] width 43 height 18
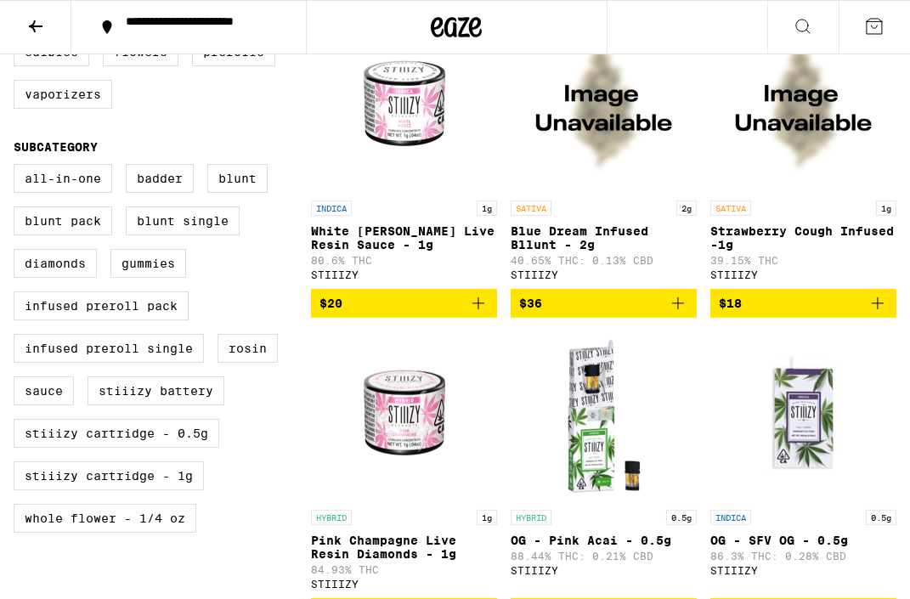
scroll to position [827, 0]
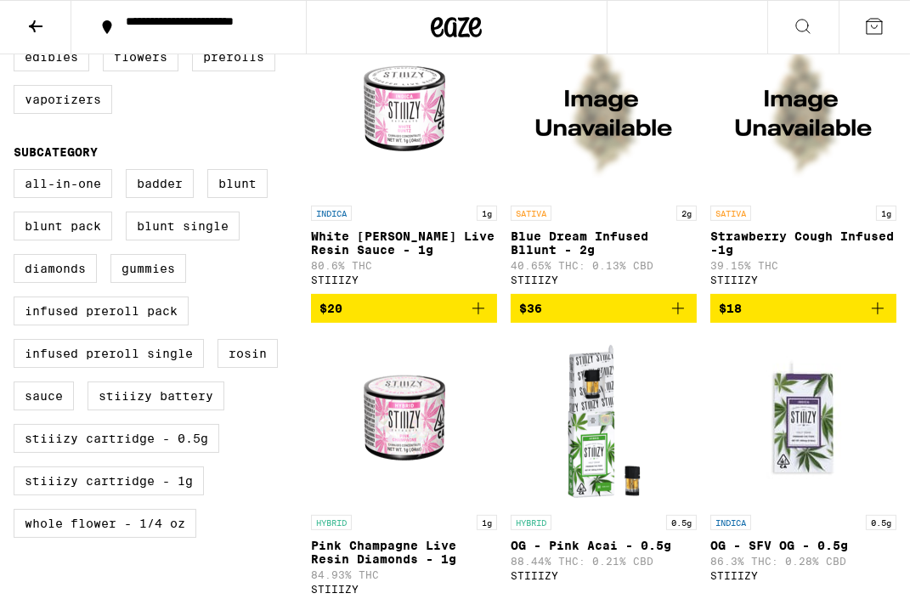
click at [818, 271] on p "39.15% THC" at bounding box center [803, 265] width 186 height 11
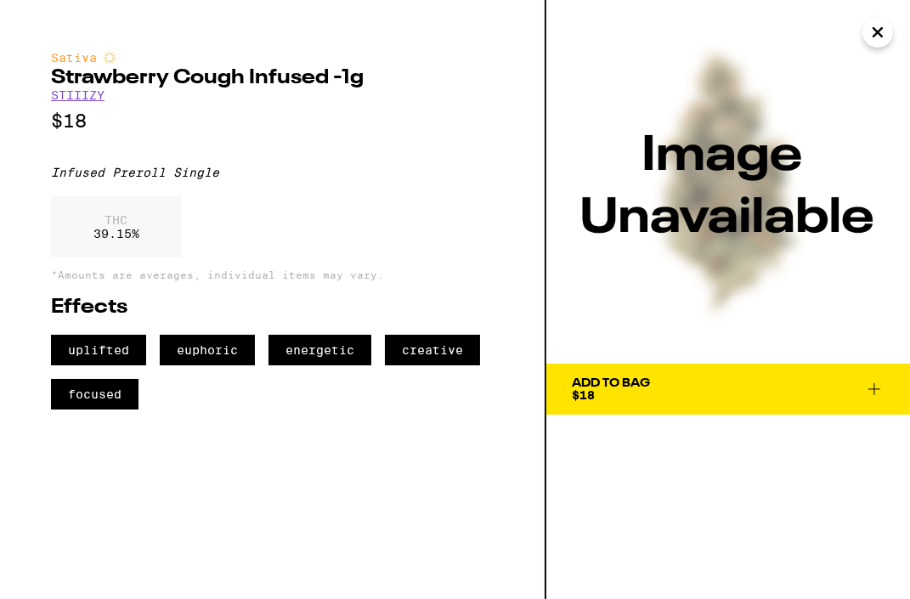
click at [882, 37] on icon "Close" at bounding box center [877, 32] width 20 height 25
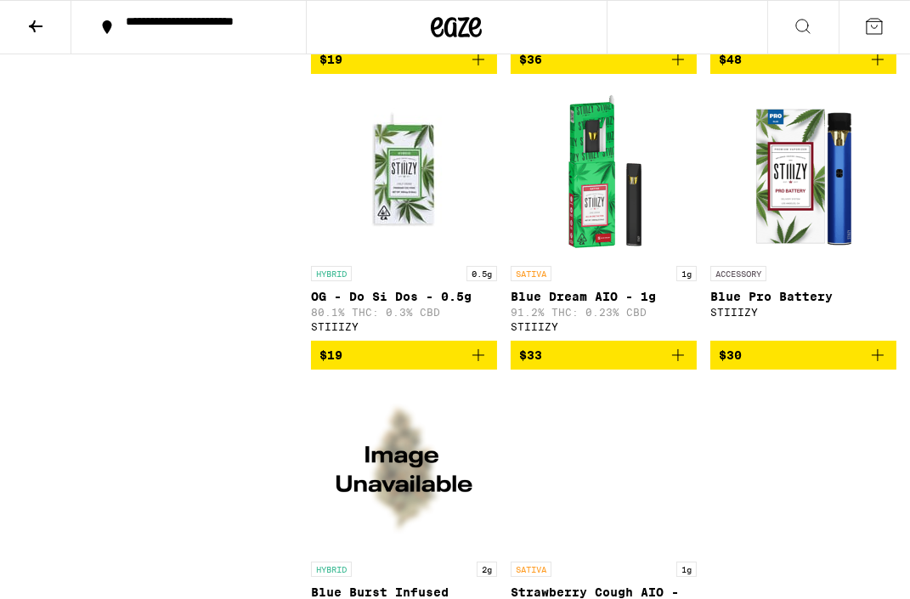
scroll to position [25051, 0]
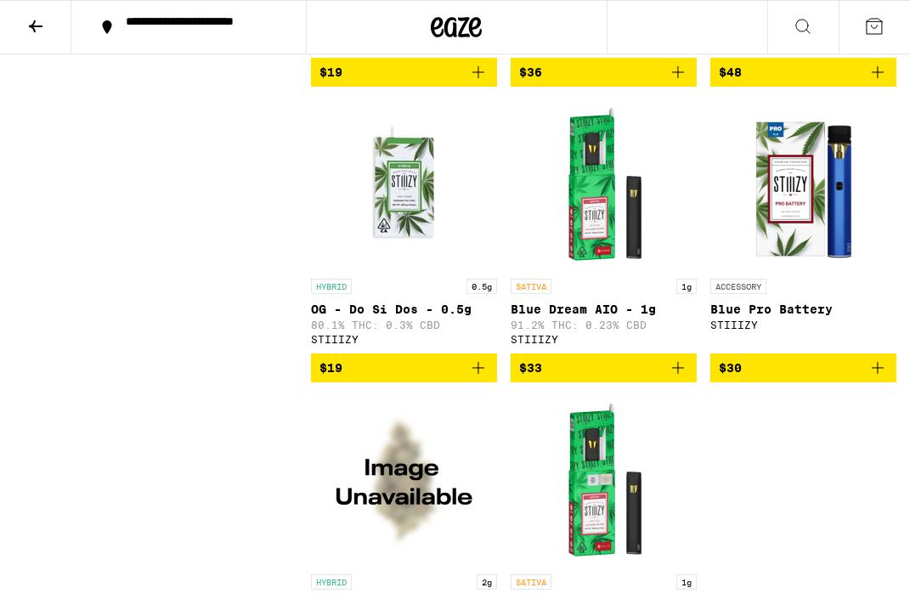
click at [28, 22] on icon at bounding box center [35, 26] width 20 height 20
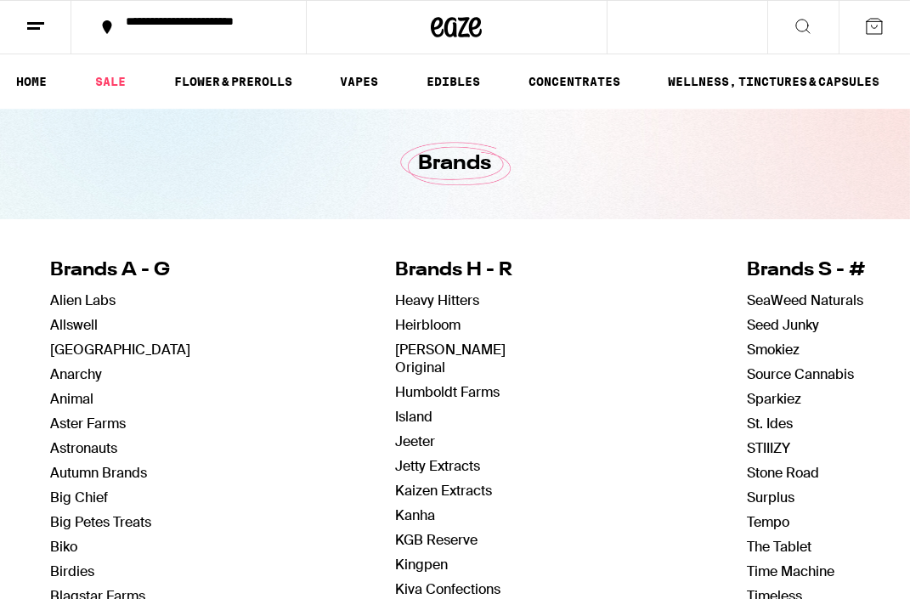
scroll to position [17, 0]
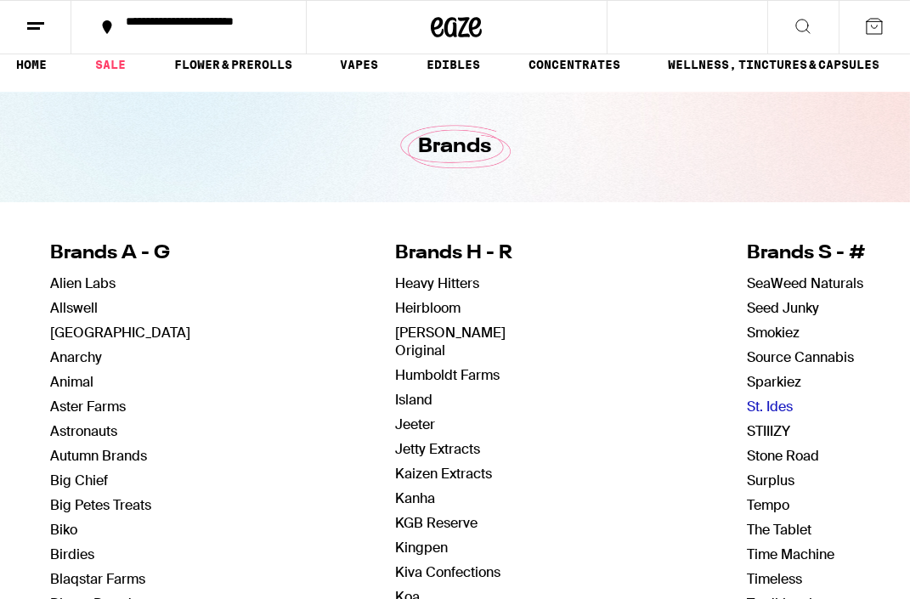
click at [759, 405] on link "St. Ides" at bounding box center [770, 406] width 46 height 18
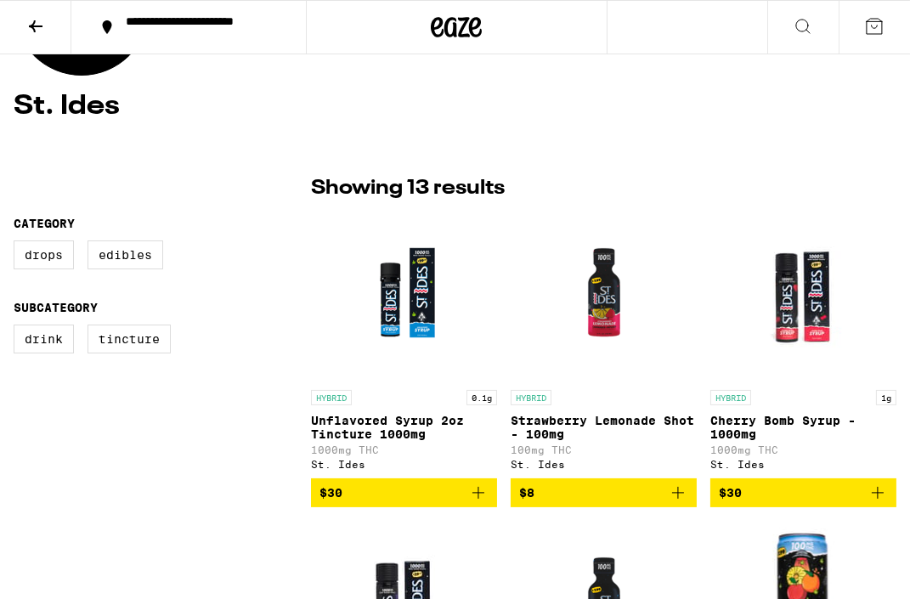
scroll to position [264, 0]
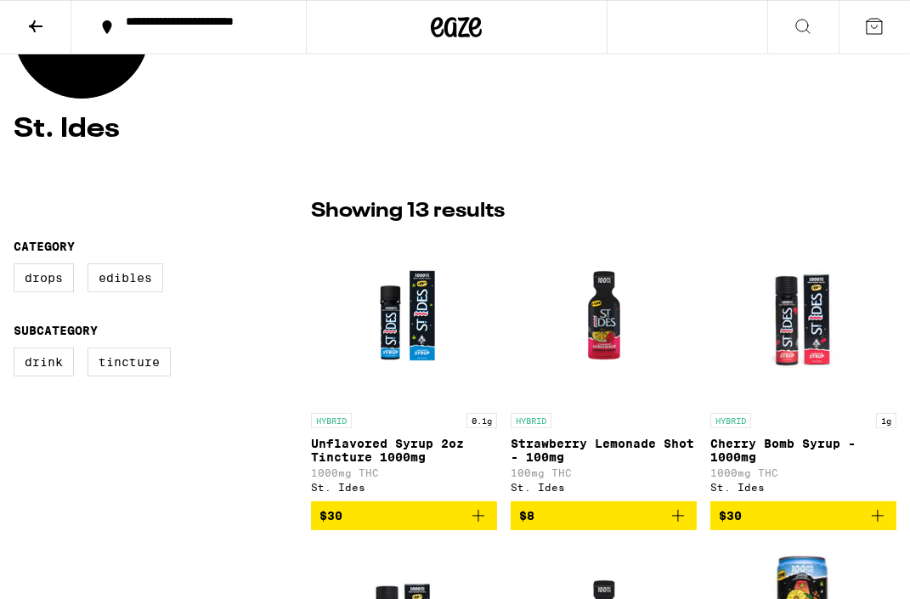
click at [30, 30] on icon at bounding box center [35, 26] width 20 height 20
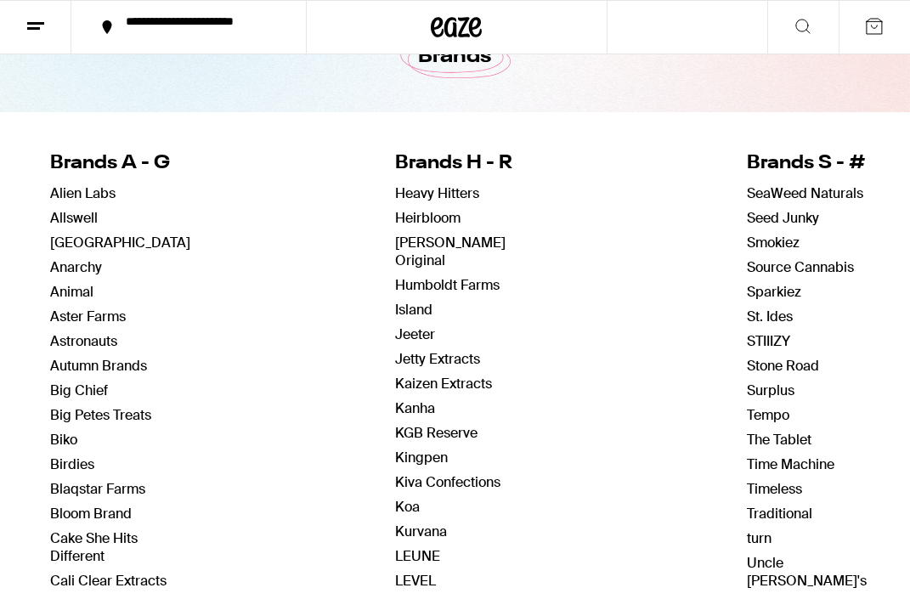
scroll to position [91, 0]
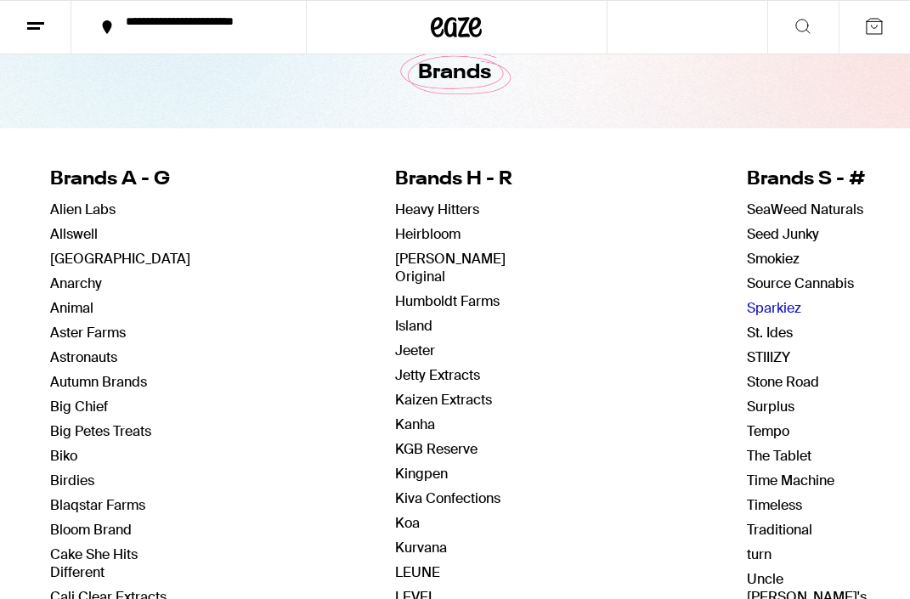
click at [752, 308] on link "Sparkiez" at bounding box center [774, 308] width 54 height 18
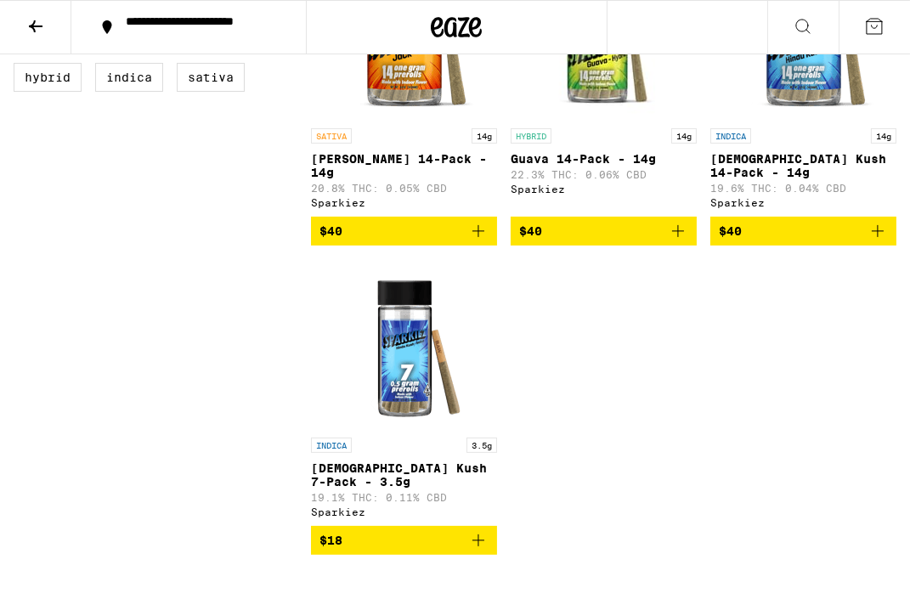
scroll to position [588, 0]
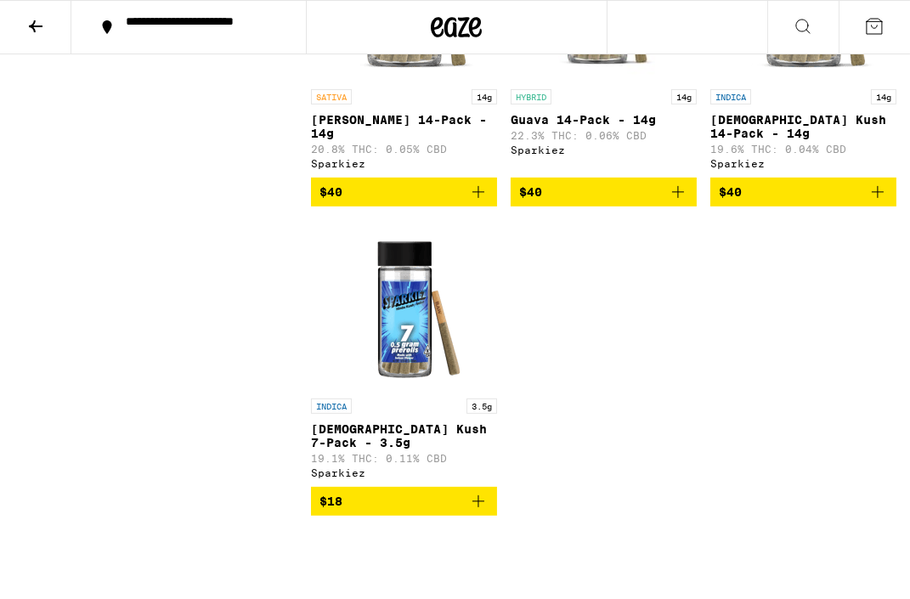
click at [36, 26] on icon at bounding box center [35, 26] width 20 height 20
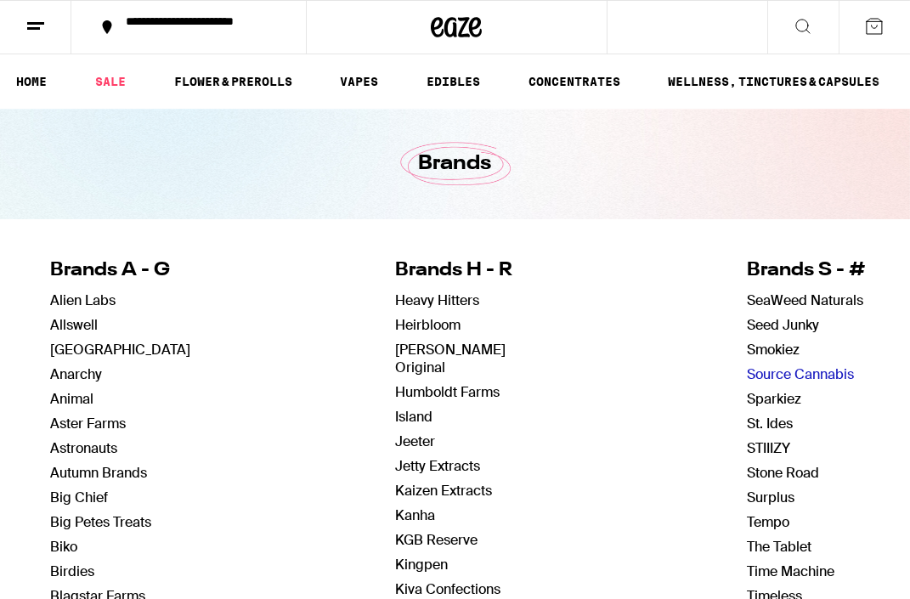
click at [762, 375] on link "Source Cannabis" at bounding box center [800, 374] width 107 height 18
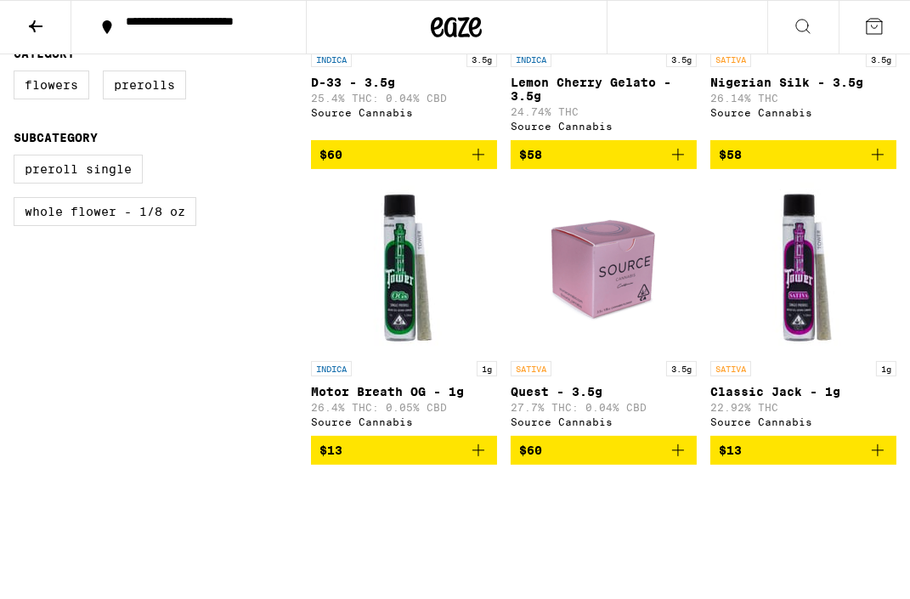
scroll to position [650, 0]
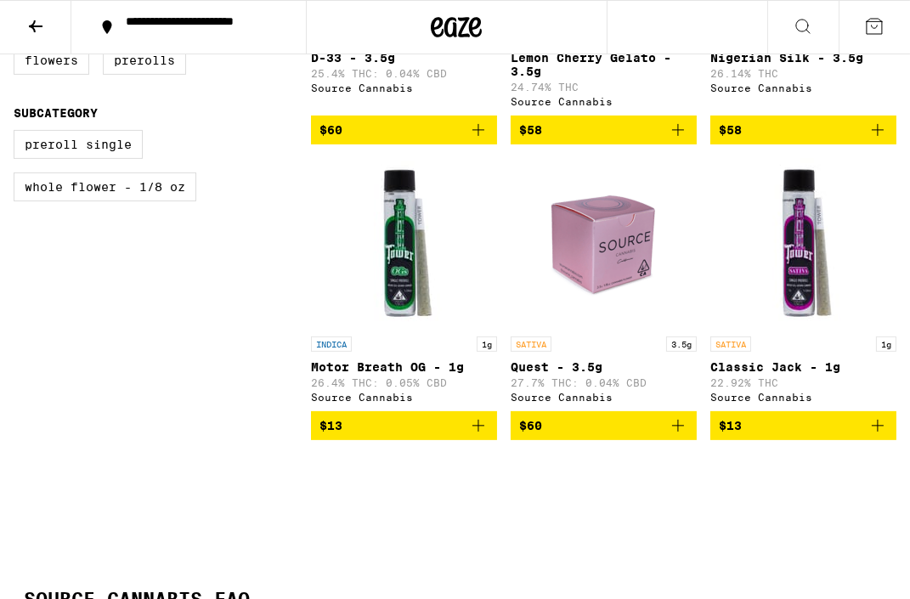
click at [32, 21] on icon at bounding box center [35, 26] width 20 height 20
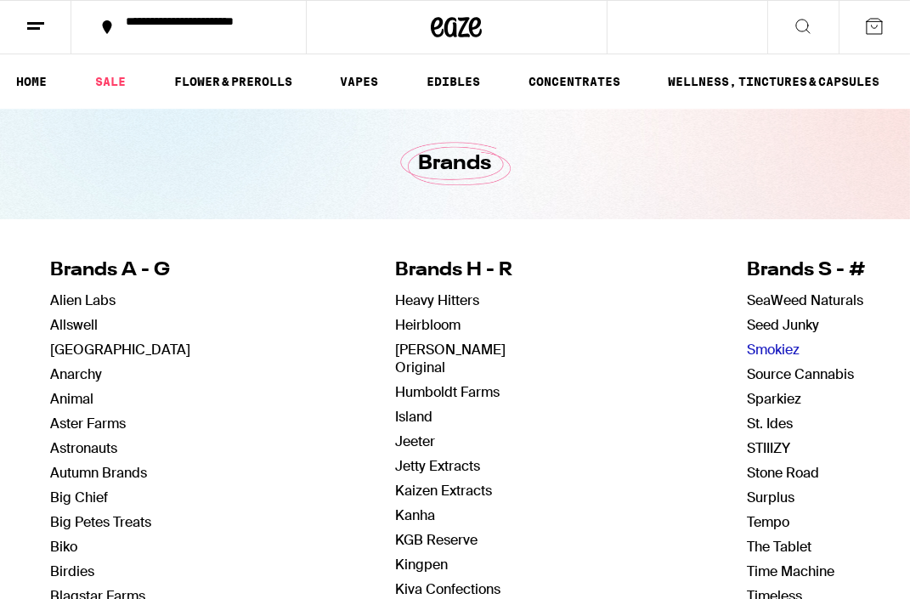
click at [759, 344] on link "Smokiez" at bounding box center [773, 350] width 53 height 18
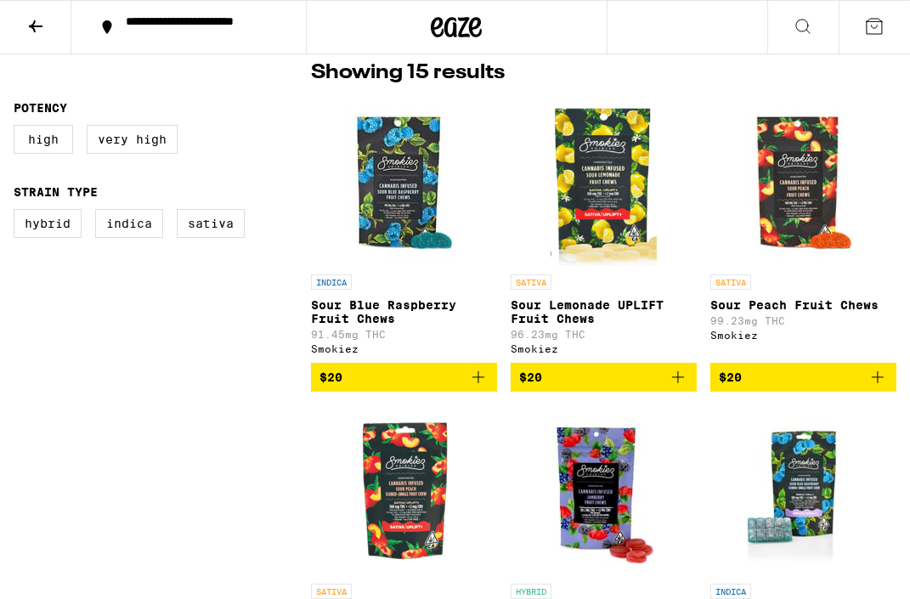
scroll to position [402, 0]
